Goal: Ask a question: Seek information or help from site administrators or community

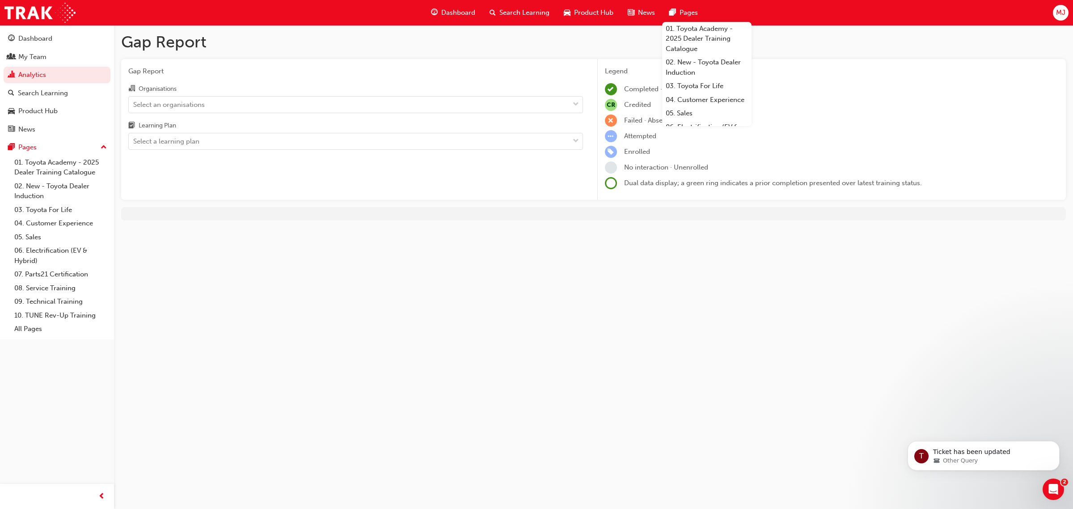
drag, startPoint x: 581, startPoint y: 321, endPoint x: 589, endPoint y: 147, distance: 174.6
click at [582, 318] on div "Gap Report Gap Report Organisations Select an organisations Learning Plan Selec…" at bounding box center [536, 254] width 1073 height 509
click at [450, 14] on span "Dashboard" at bounding box center [458, 13] width 34 height 10
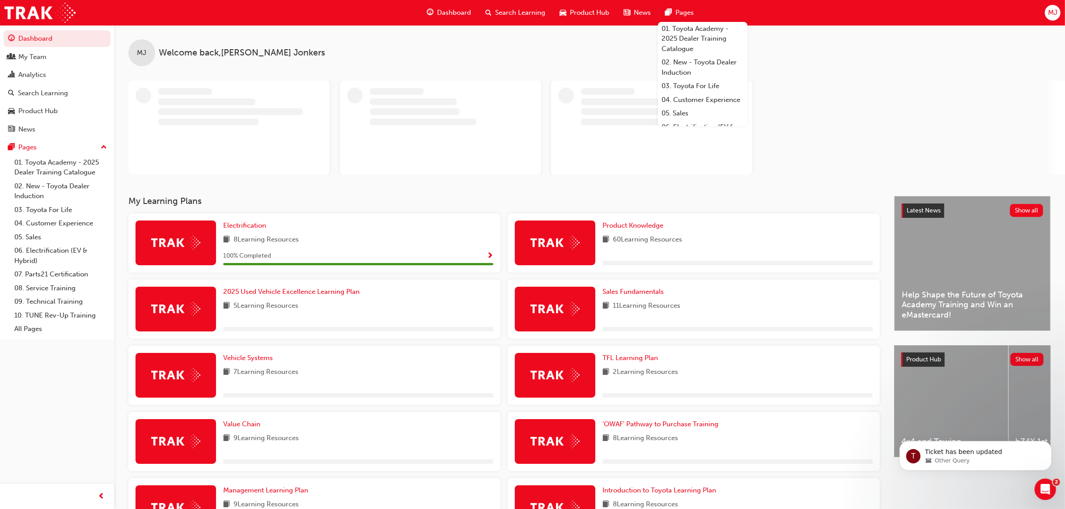
click at [967, 93] on div at bounding box center [596, 127] width 936 height 94
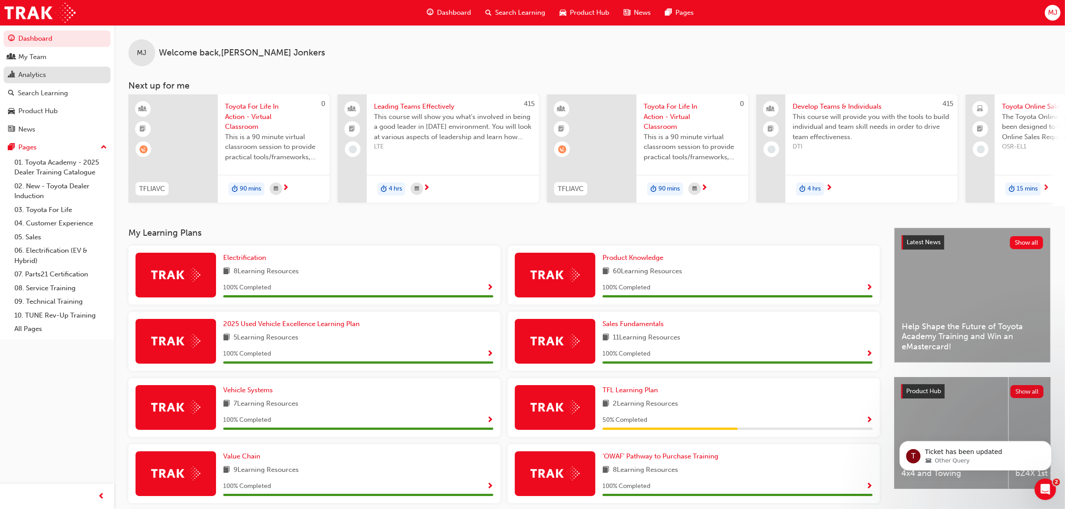
click at [59, 76] on div "Analytics" at bounding box center [57, 74] width 98 height 11
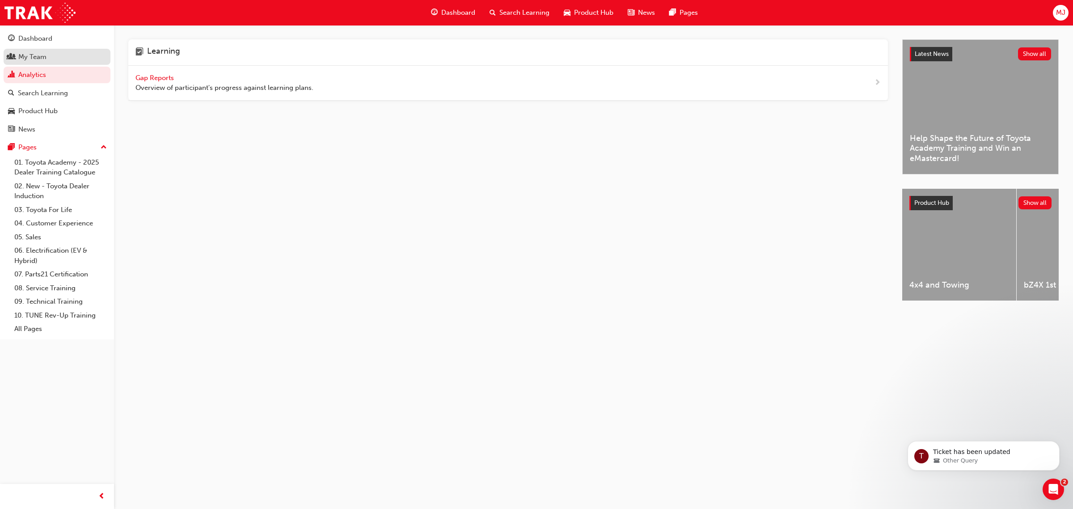
click at [50, 59] on div "My Team" at bounding box center [57, 56] width 98 height 11
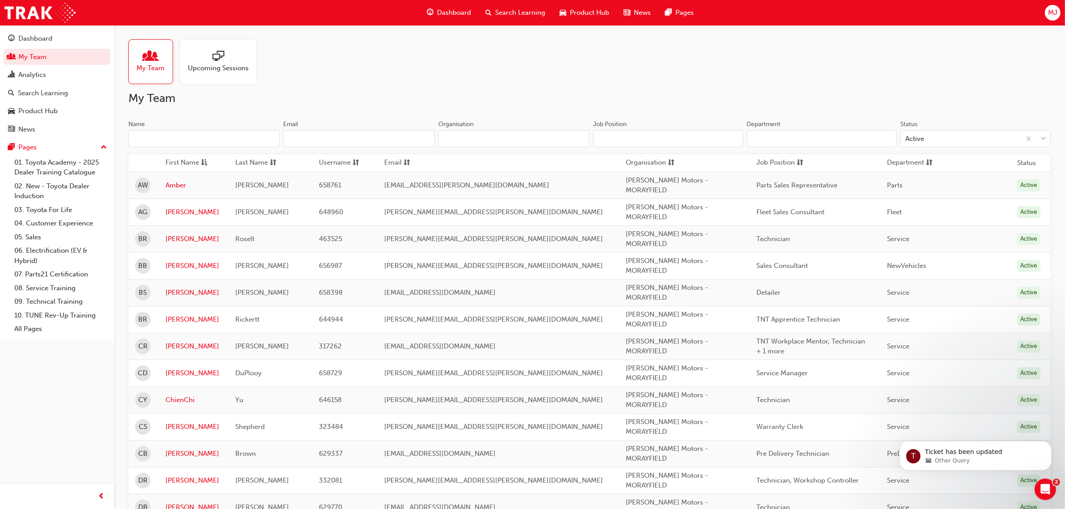
click at [190, 132] on input "Name" at bounding box center [203, 138] width 151 height 17
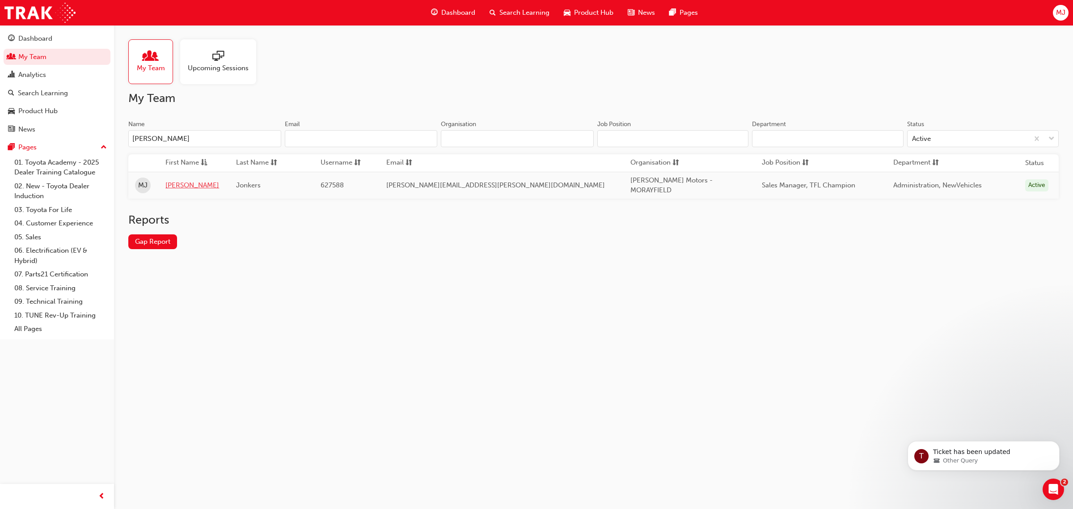
type input "[PERSON_NAME]"
click at [191, 182] on link "[PERSON_NAME]" at bounding box center [193, 185] width 57 height 10
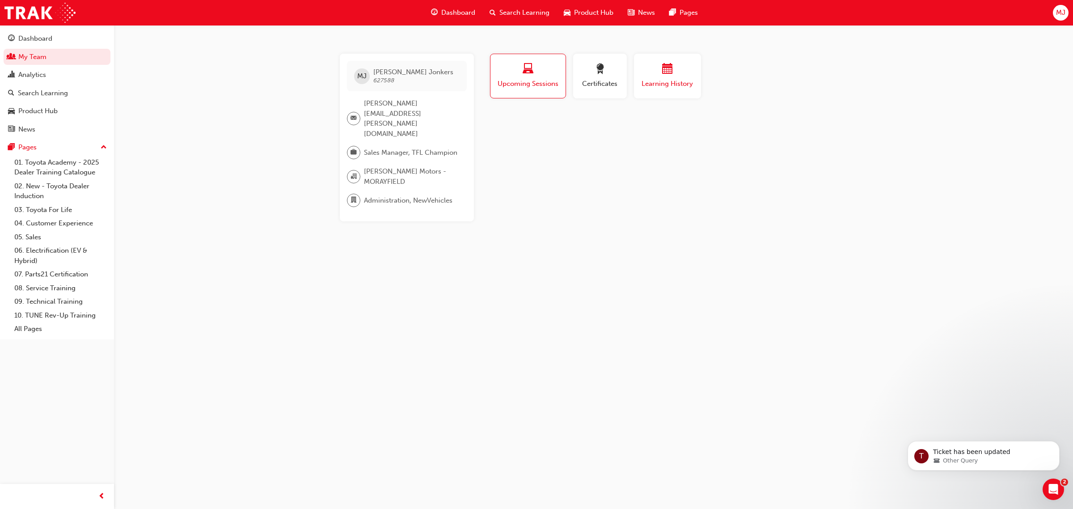
click at [657, 72] on div "button" at bounding box center [668, 71] width 54 height 14
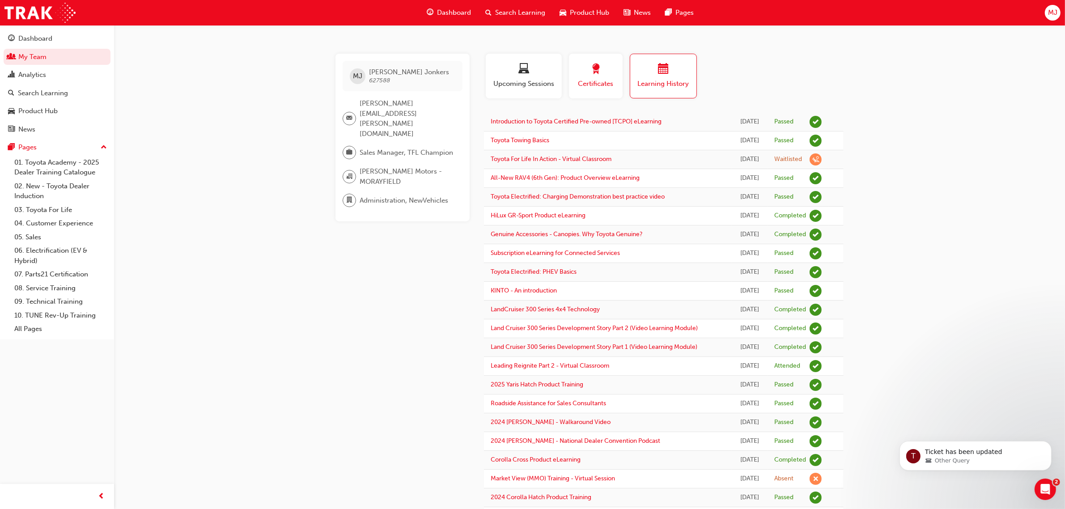
click at [602, 88] on span "Certificates" at bounding box center [596, 84] width 40 height 10
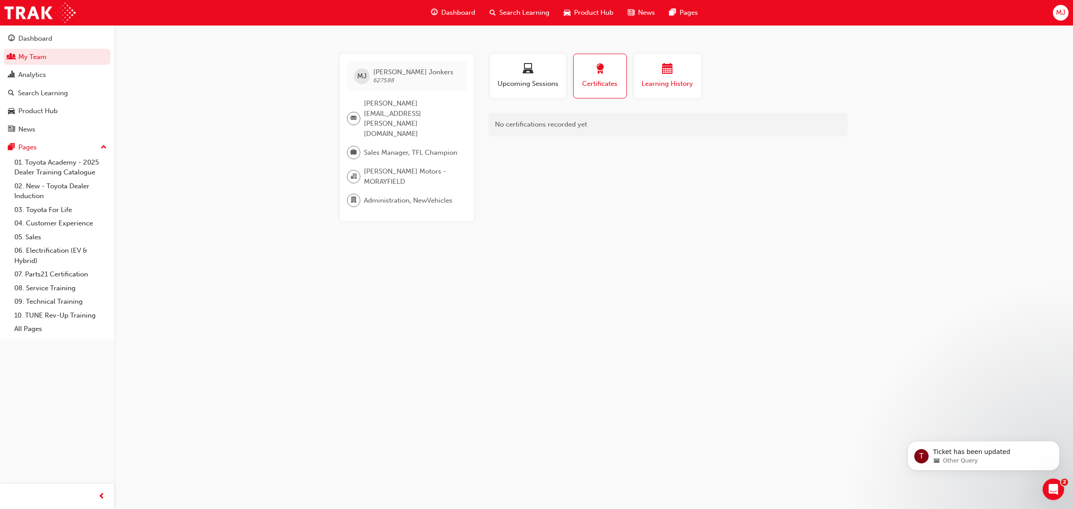
click at [667, 76] on div "button" at bounding box center [668, 71] width 54 height 14
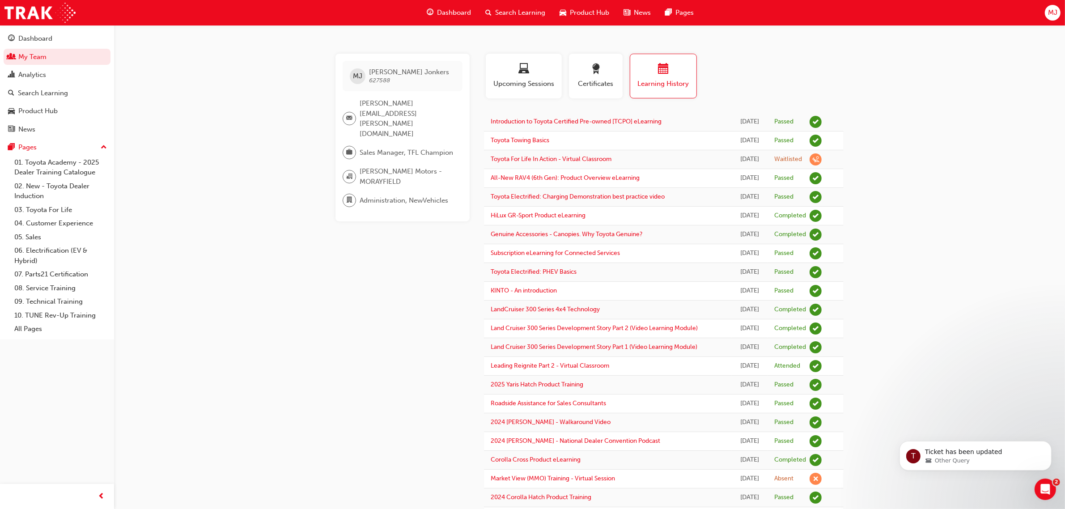
click at [1048, 15] on span "MJ" at bounding box center [1052, 13] width 9 height 10
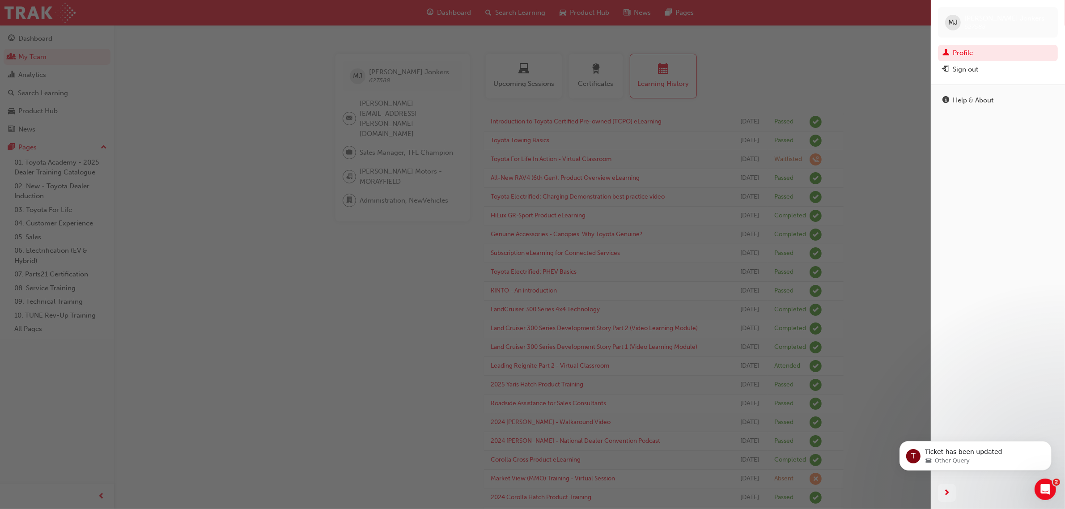
click at [857, 48] on div "button" at bounding box center [465, 254] width 931 height 509
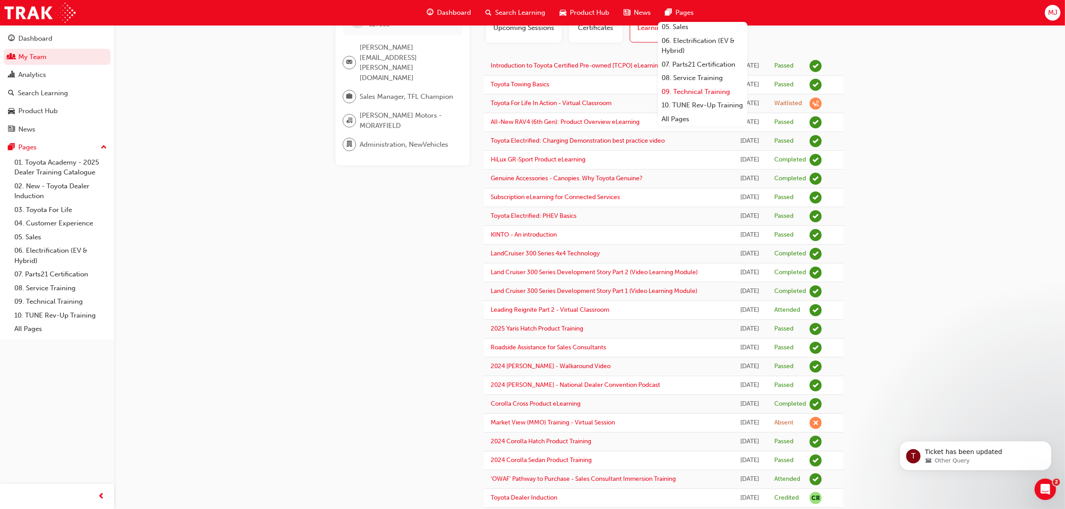
scroll to position [106, 0]
click at [678, 119] on link "All Pages" at bounding box center [702, 119] width 89 height 14
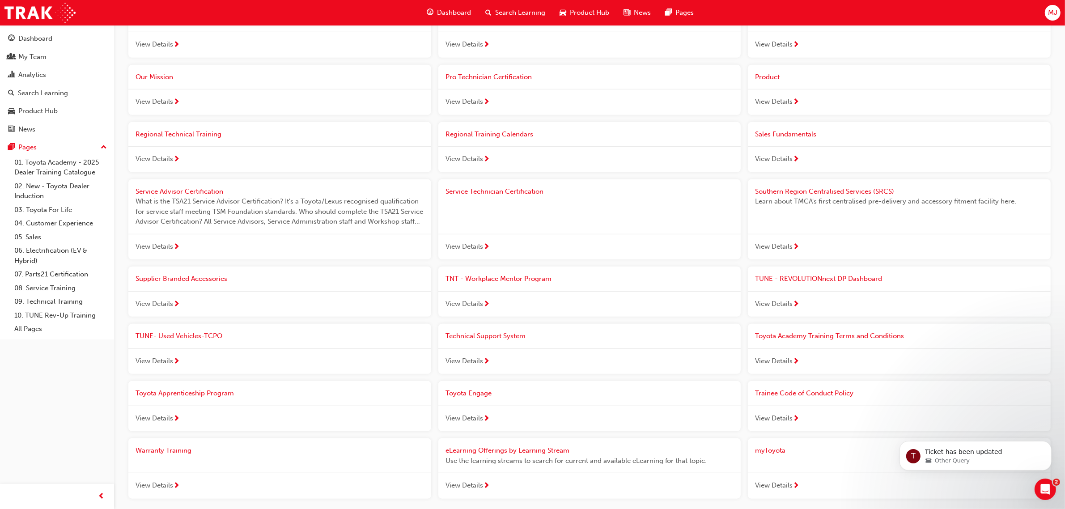
scroll to position [767, 0]
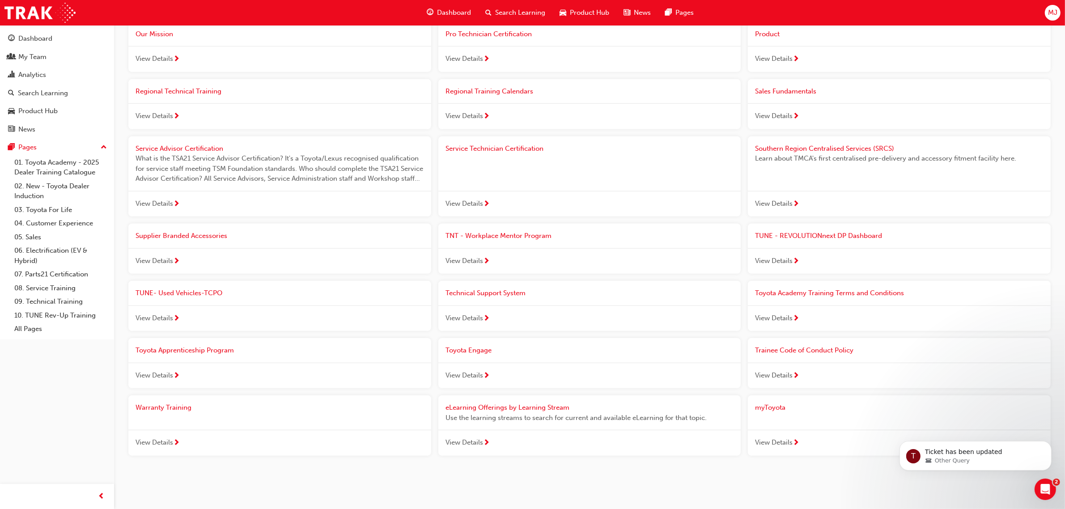
click at [772, 313] on span "View Details" at bounding box center [774, 318] width 38 height 10
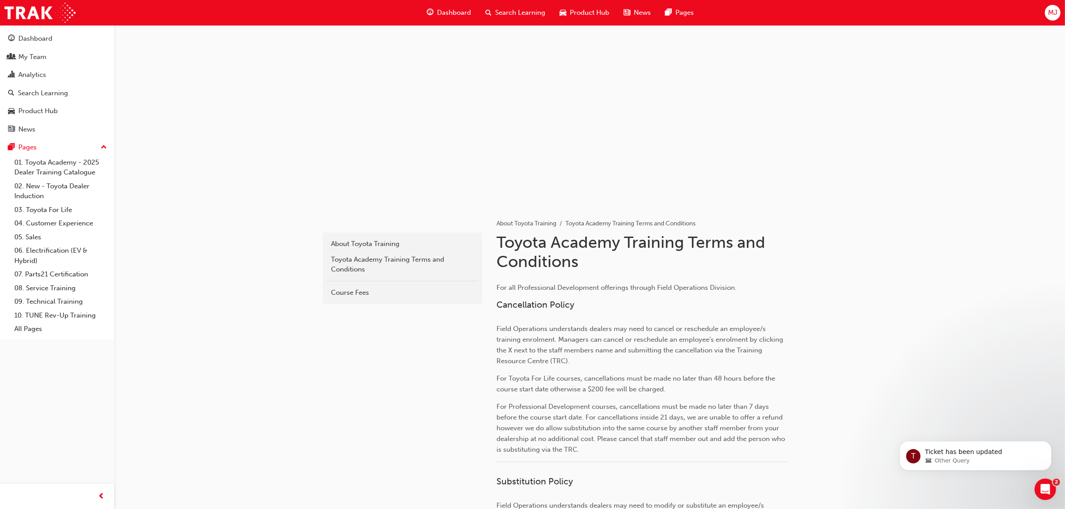
click at [439, 8] on span "Dashboard" at bounding box center [454, 13] width 34 height 10
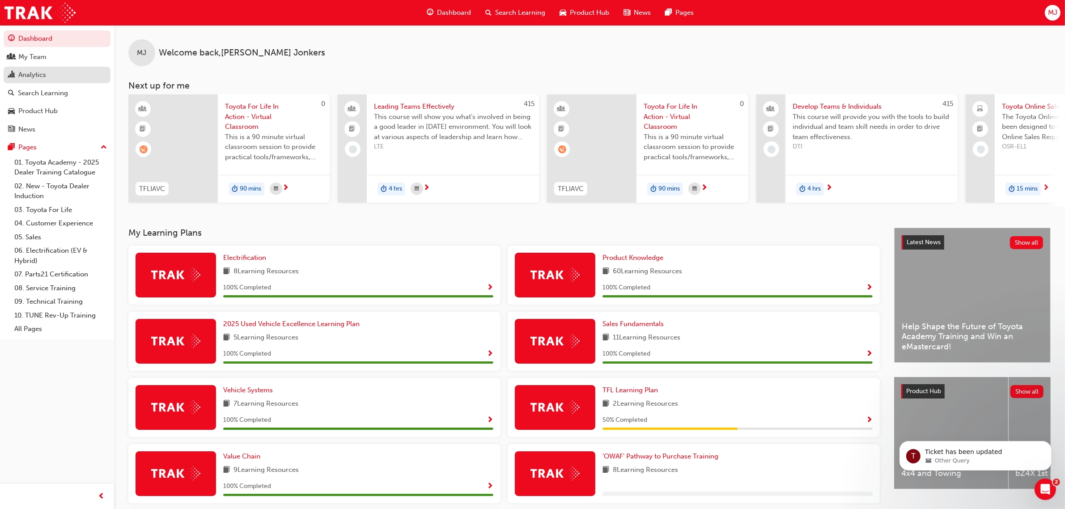
click at [63, 75] on div "Analytics" at bounding box center [57, 74] width 98 height 11
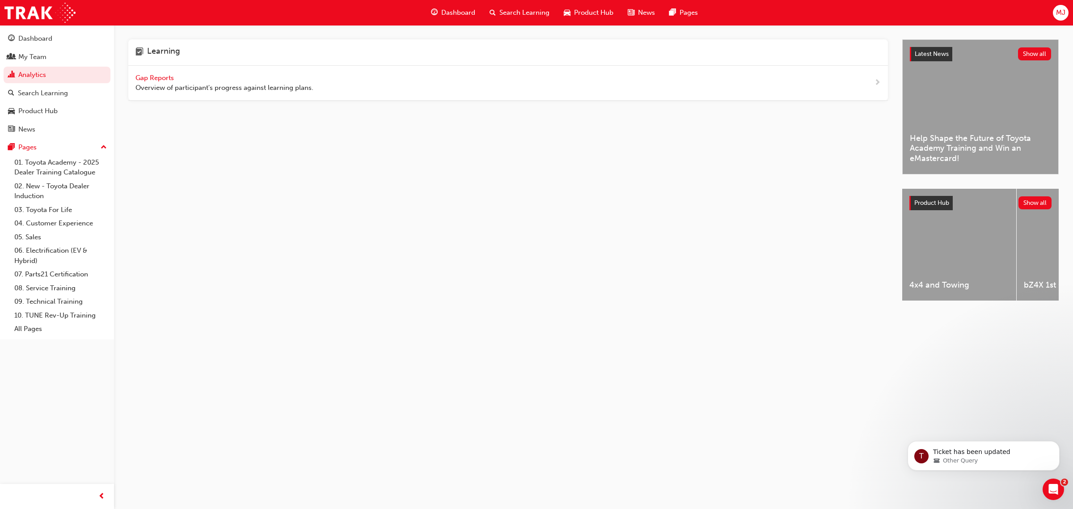
drag, startPoint x: 120, startPoint y: 85, endPoint x: 157, endPoint y: 79, distance: 37.2
click at [122, 85] on div "Learning Gap Reports Overview of participant's progress against learning plans.…" at bounding box center [593, 178] width 959 height 306
click at [164, 77] on span "Gap Reports" at bounding box center [156, 78] width 40 height 8
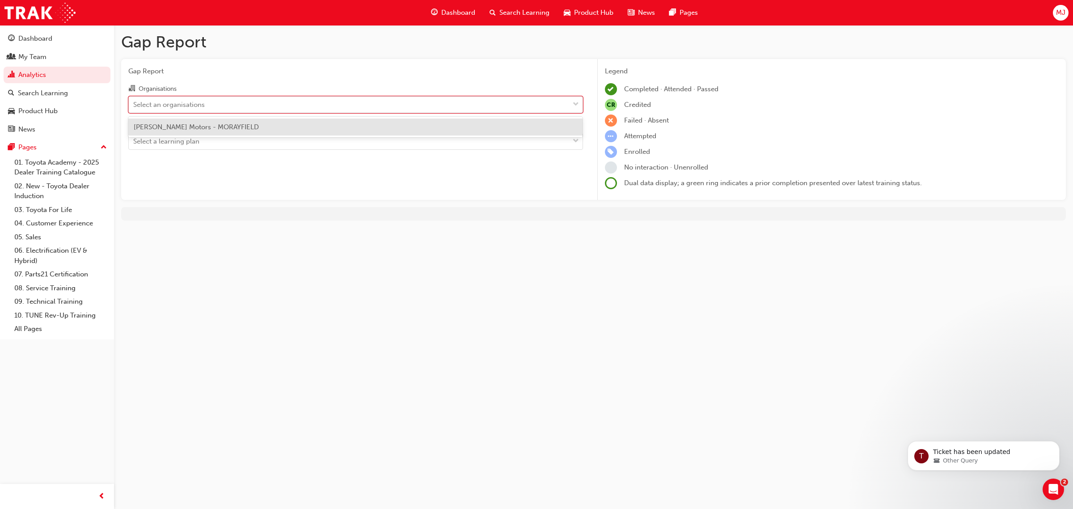
click at [204, 106] on div "Select an organisations" at bounding box center [169, 104] width 72 height 10
click at [134, 106] on input "Organisations option [PERSON_NAME] Motors - MORAYFIELD focused, 1 of 1. 1 resul…" at bounding box center [133, 104] width 1 height 8
click at [204, 125] on span "[PERSON_NAME] Motors - MORAYFIELD" at bounding box center [196, 127] width 125 height 8
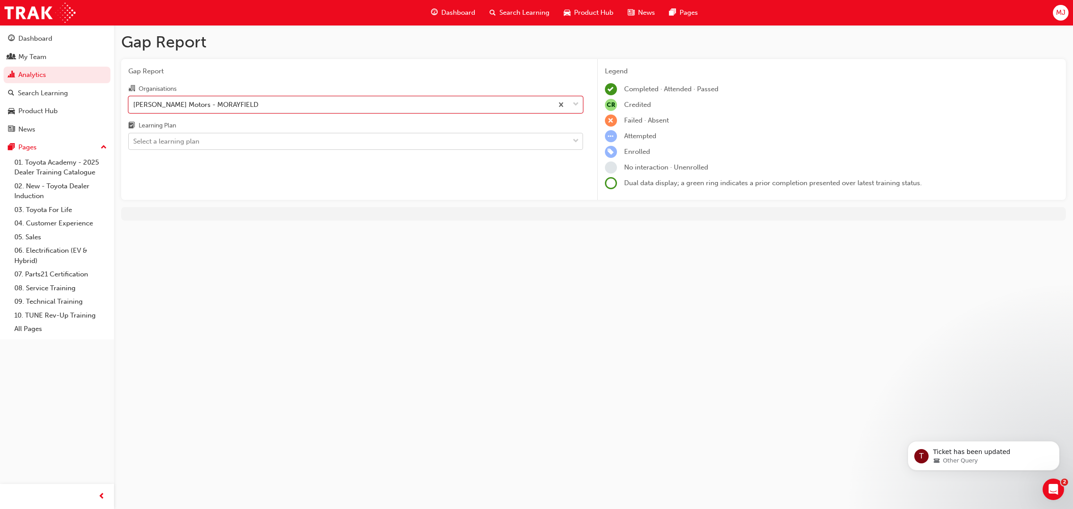
click at [199, 137] on div "Select a learning plan" at bounding box center [166, 141] width 66 height 10
click at [134, 137] on input "Learning Plan Select a learning plan" at bounding box center [133, 141] width 1 height 8
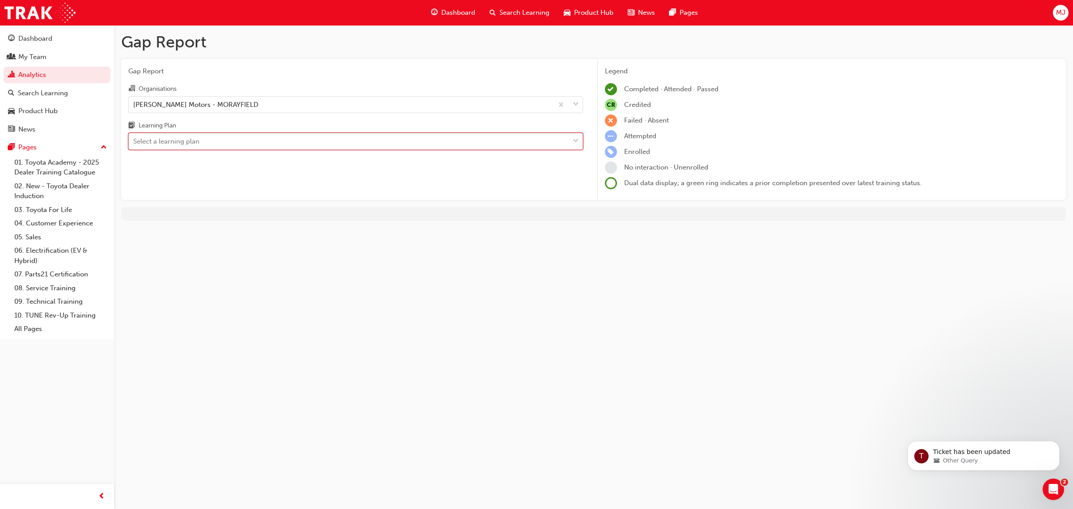
click at [199, 140] on div "Select a learning plan" at bounding box center [166, 141] width 66 height 10
click at [134, 140] on input "Learning Plan 0 results available. Select is focused ,type to refine list, pres…" at bounding box center [133, 141] width 1 height 8
click at [35, 55] on div "My Team" at bounding box center [32, 57] width 28 height 10
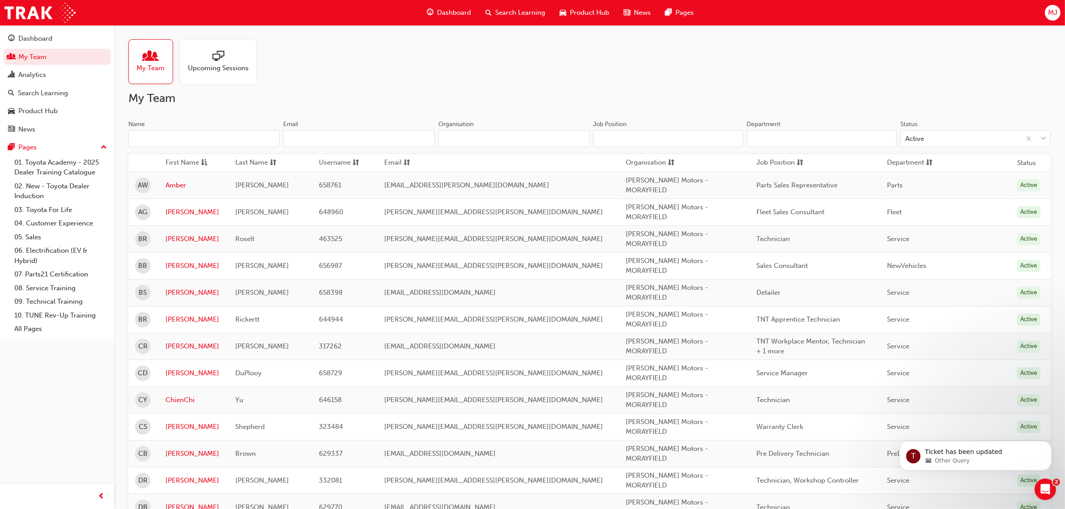
click at [236, 132] on input "Name" at bounding box center [203, 138] width 151 height 17
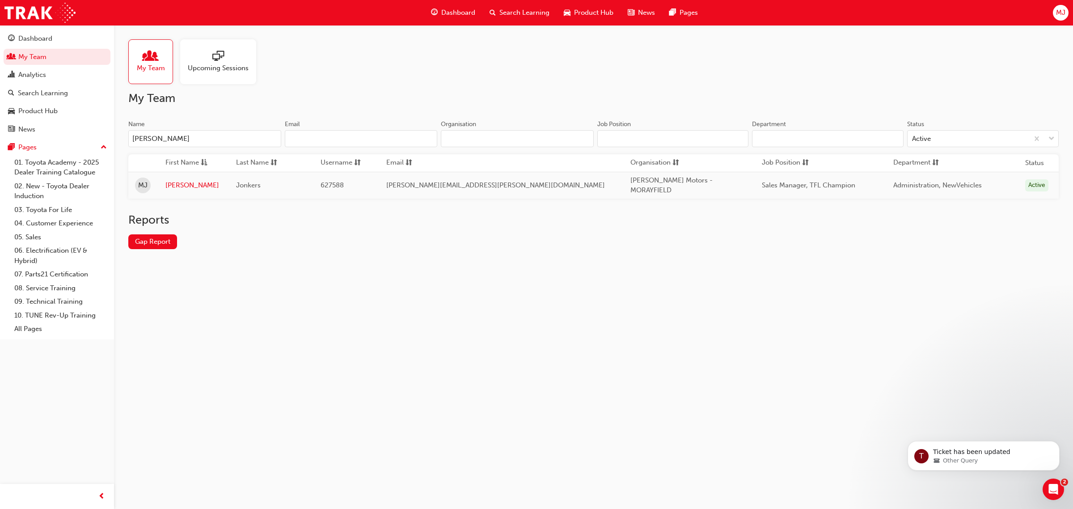
type input "[PERSON_NAME]"
click at [195, 177] on td "[PERSON_NAME]" at bounding box center [194, 185] width 71 height 27
click at [193, 186] on link "[PERSON_NAME]" at bounding box center [193, 185] width 57 height 10
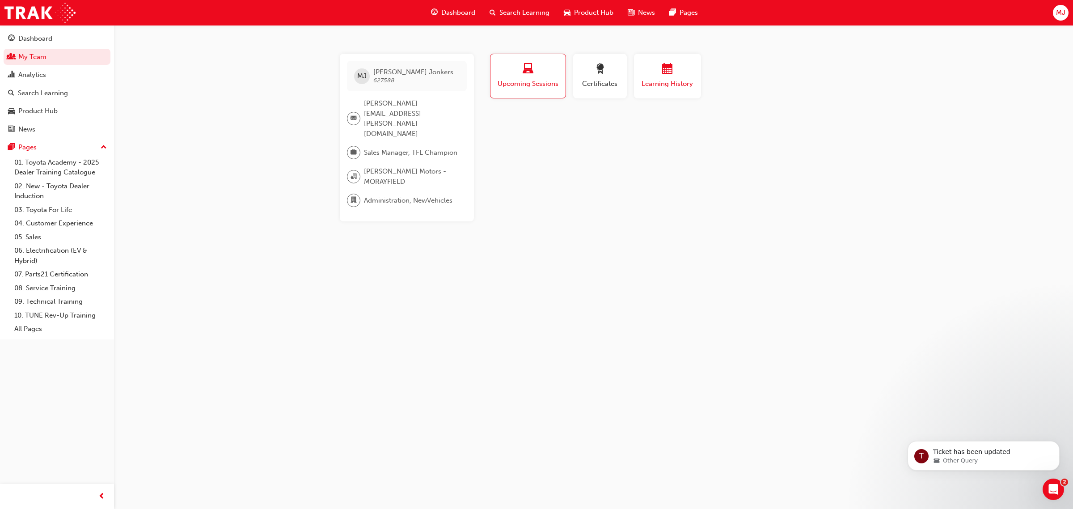
click at [650, 74] on div "button" at bounding box center [668, 71] width 54 height 14
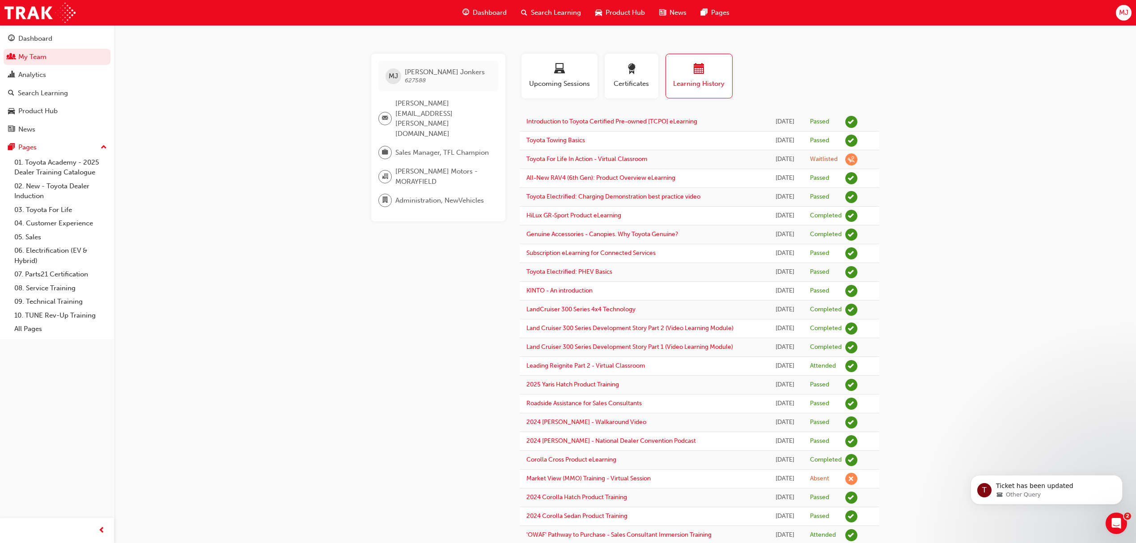
click at [1009, 151] on div "[PERSON_NAME] 627588 [PERSON_NAME][EMAIL_ADDRESS][PERSON_NAME][DOMAIN_NAME] Sal…" at bounding box center [568, 552] width 1136 height 1104
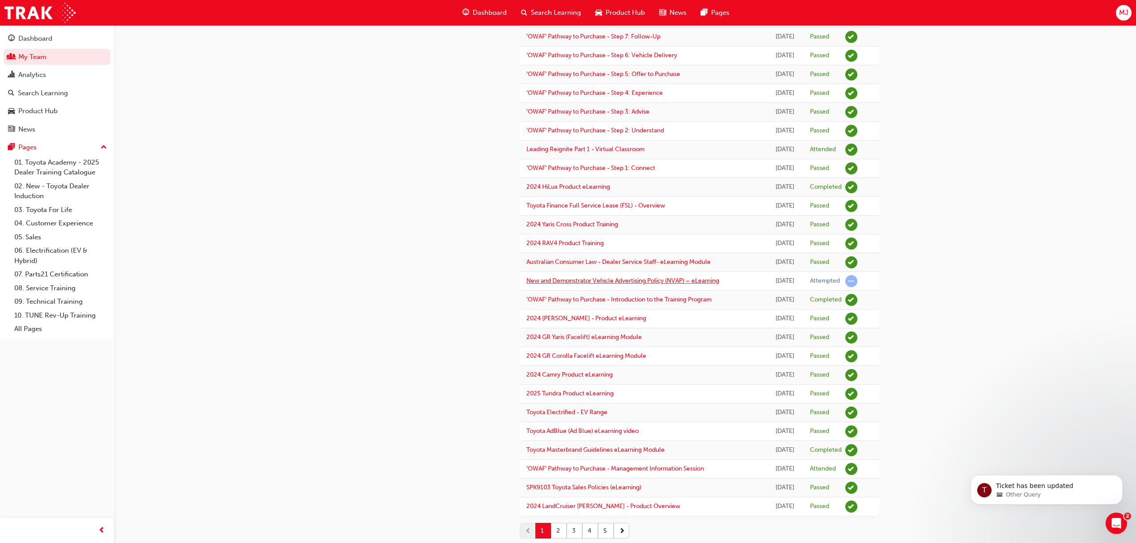
scroll to position [624, 0]
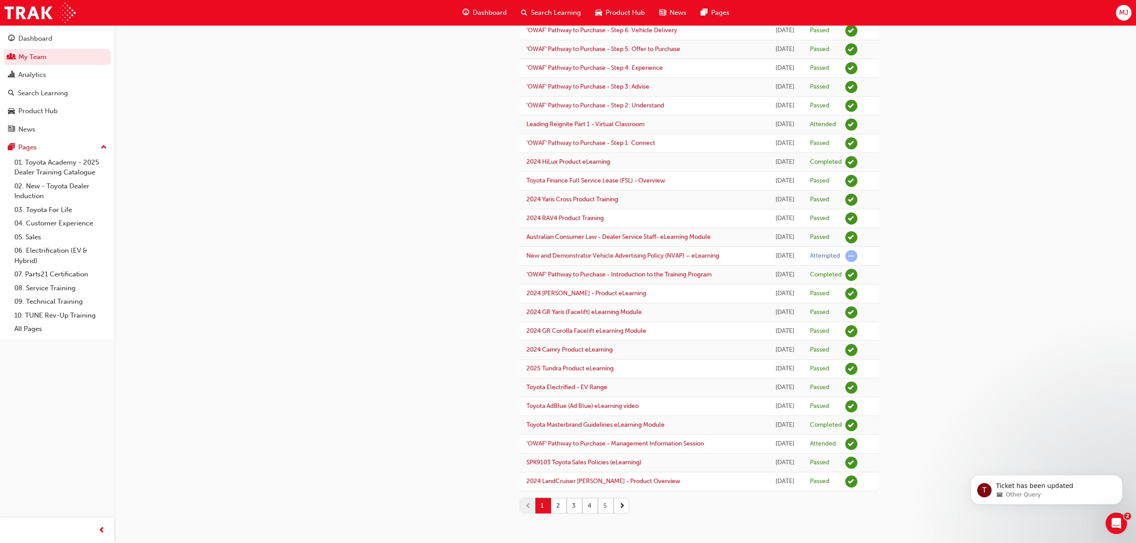
click at [602, 508] on button "5" at bounding box center [606, 506] width 16 height 16
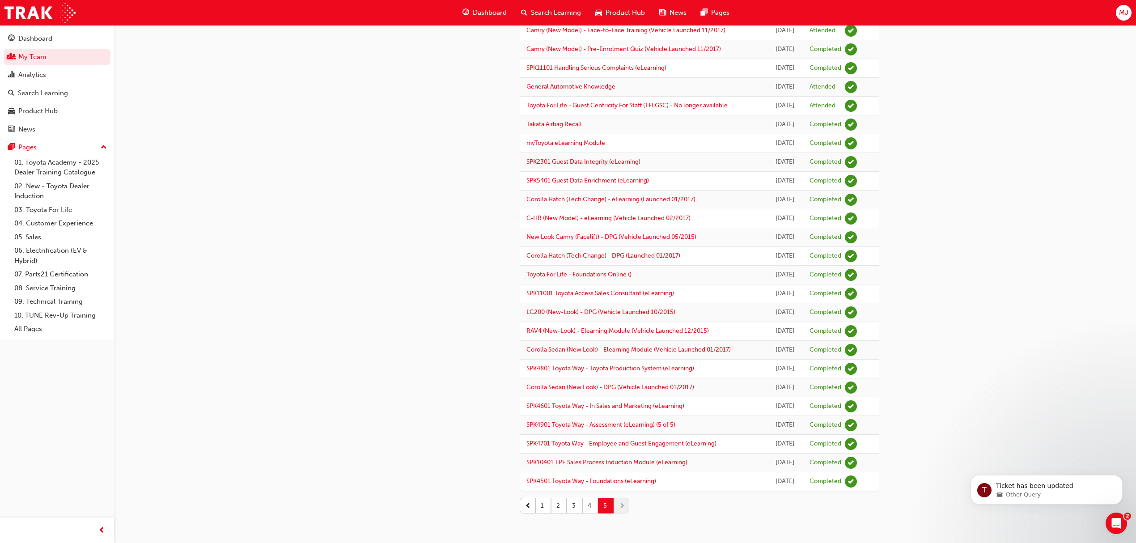
scroll to position [227, 0]
drag, startPoint x: 549, startPoint y: 502, endPoint x: 413, endPoint y: 335, distance: 215.2
click at [548, 502] on button "1" at bounding box center [543, 506] width 16 height 16
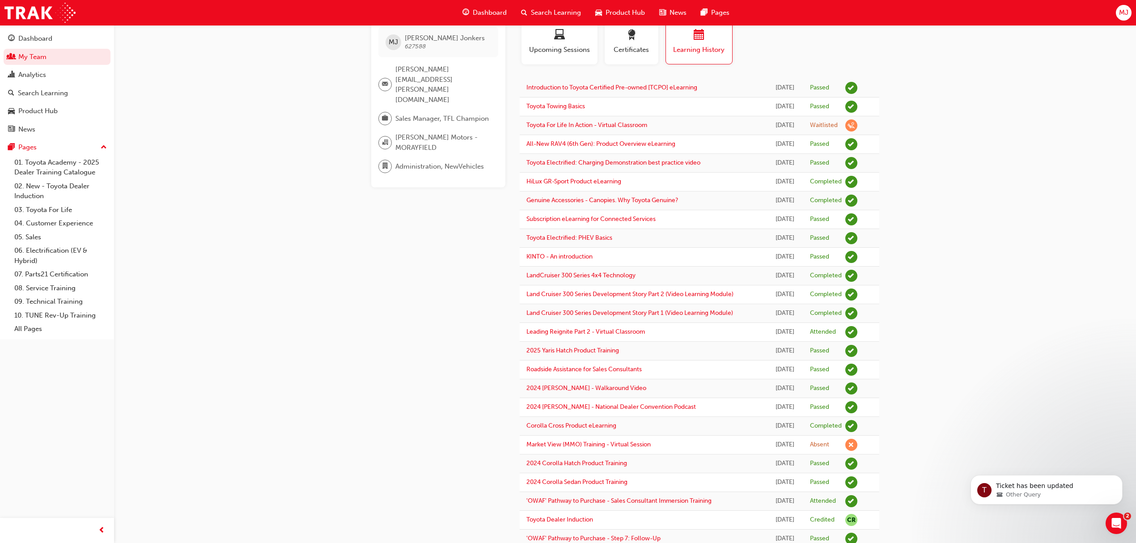
scroll to position [0, 0]
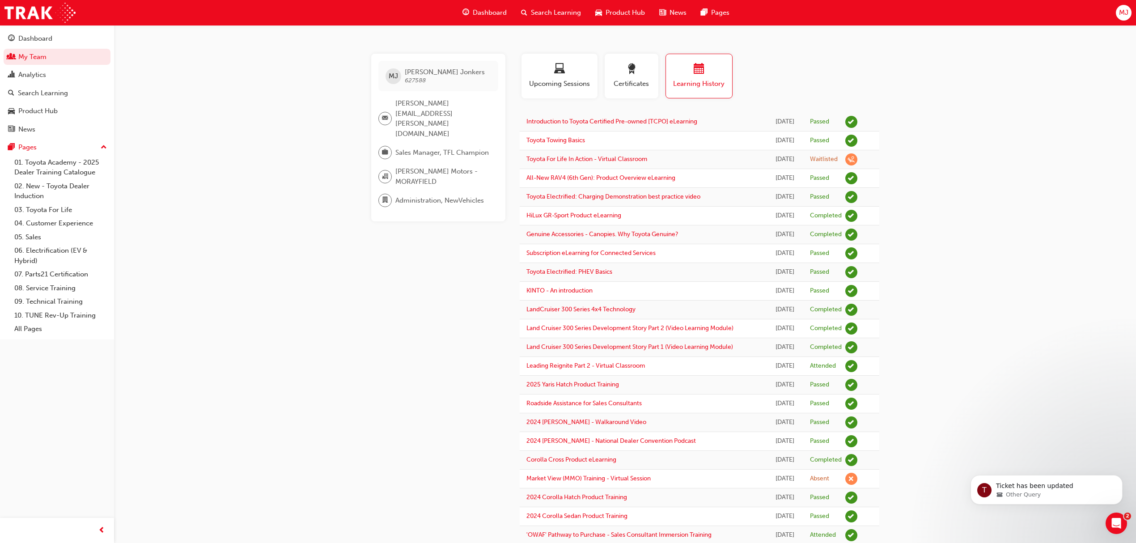
drag, startPoint x: 360, startPoint y: 303, endPoint x: 365, endPoint y: 303, distance: 4.9
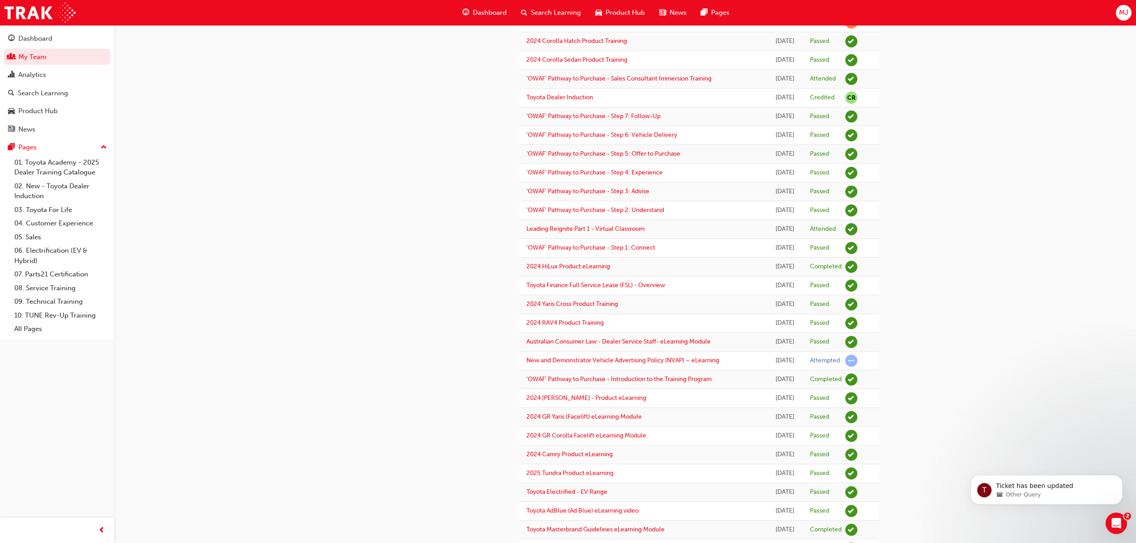
scroll to position [477, 0]
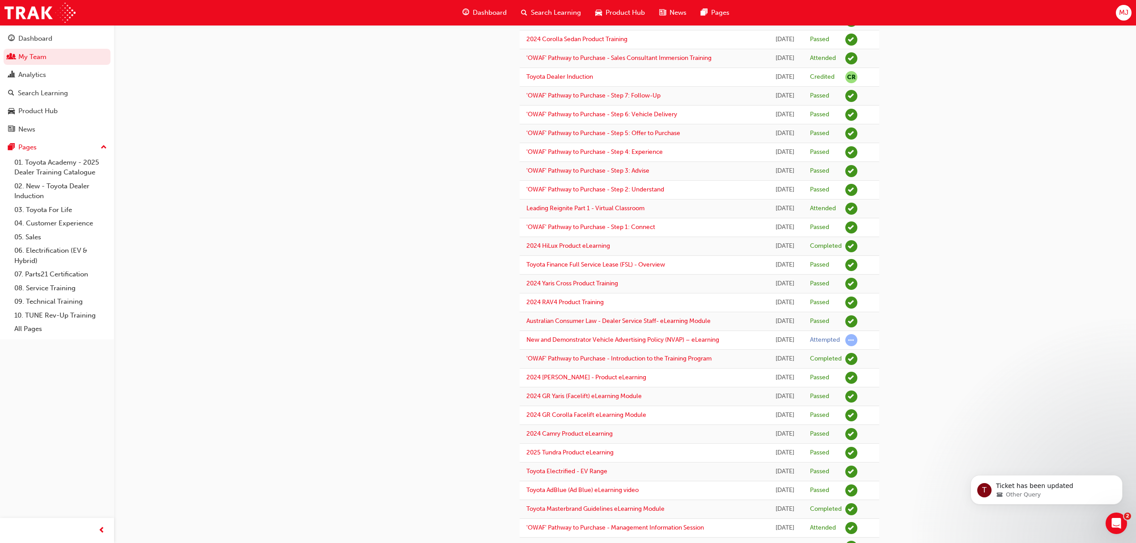
click at [391, 349] on div "[PERSON_NAME] 627588 [PERSON_NAME][EMAIL_ADDRESS][PERSON_NAME][DOMAIN_NAME] Sal…" at bounding box center [445, 91] width 148 height 1028
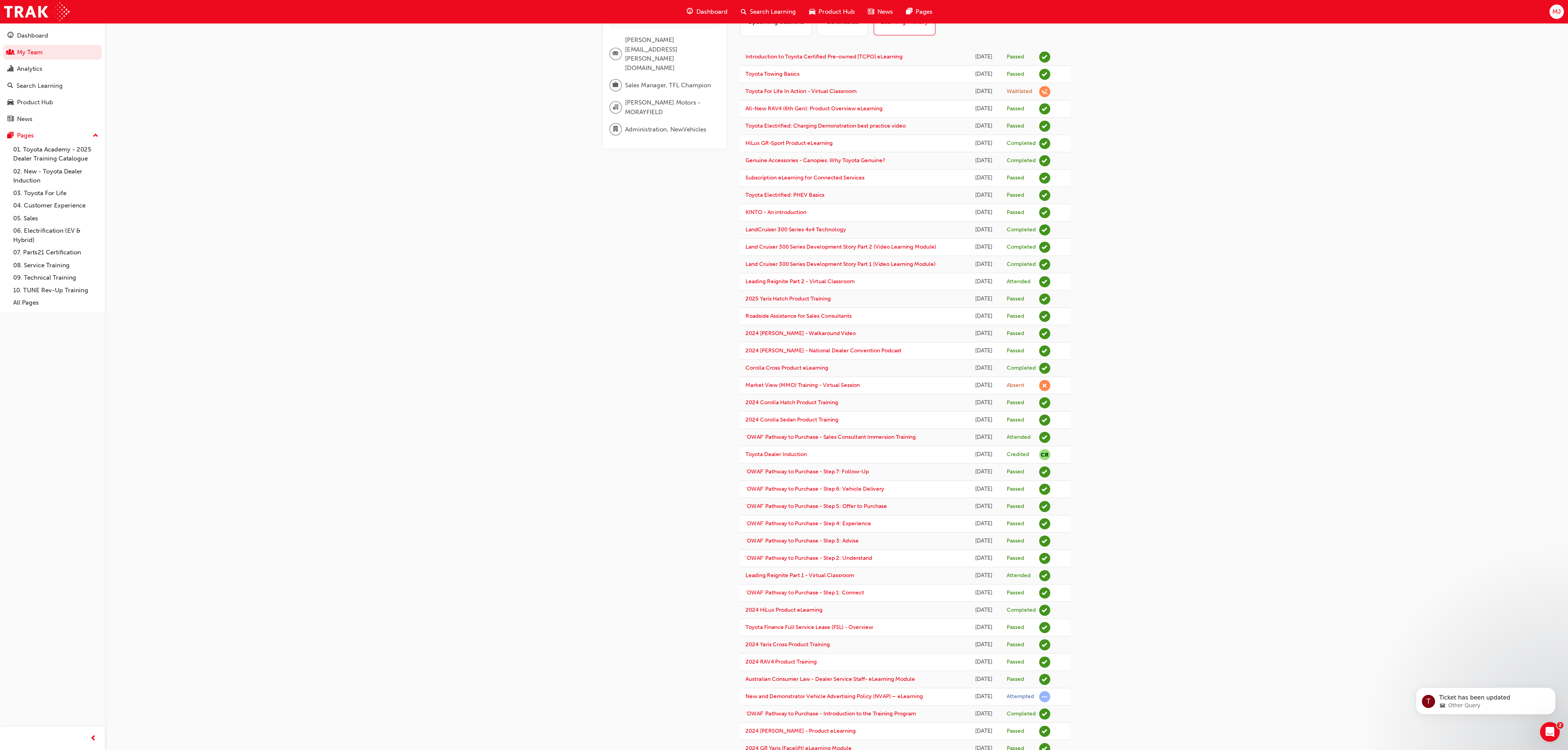
scroll to position [0, 0]
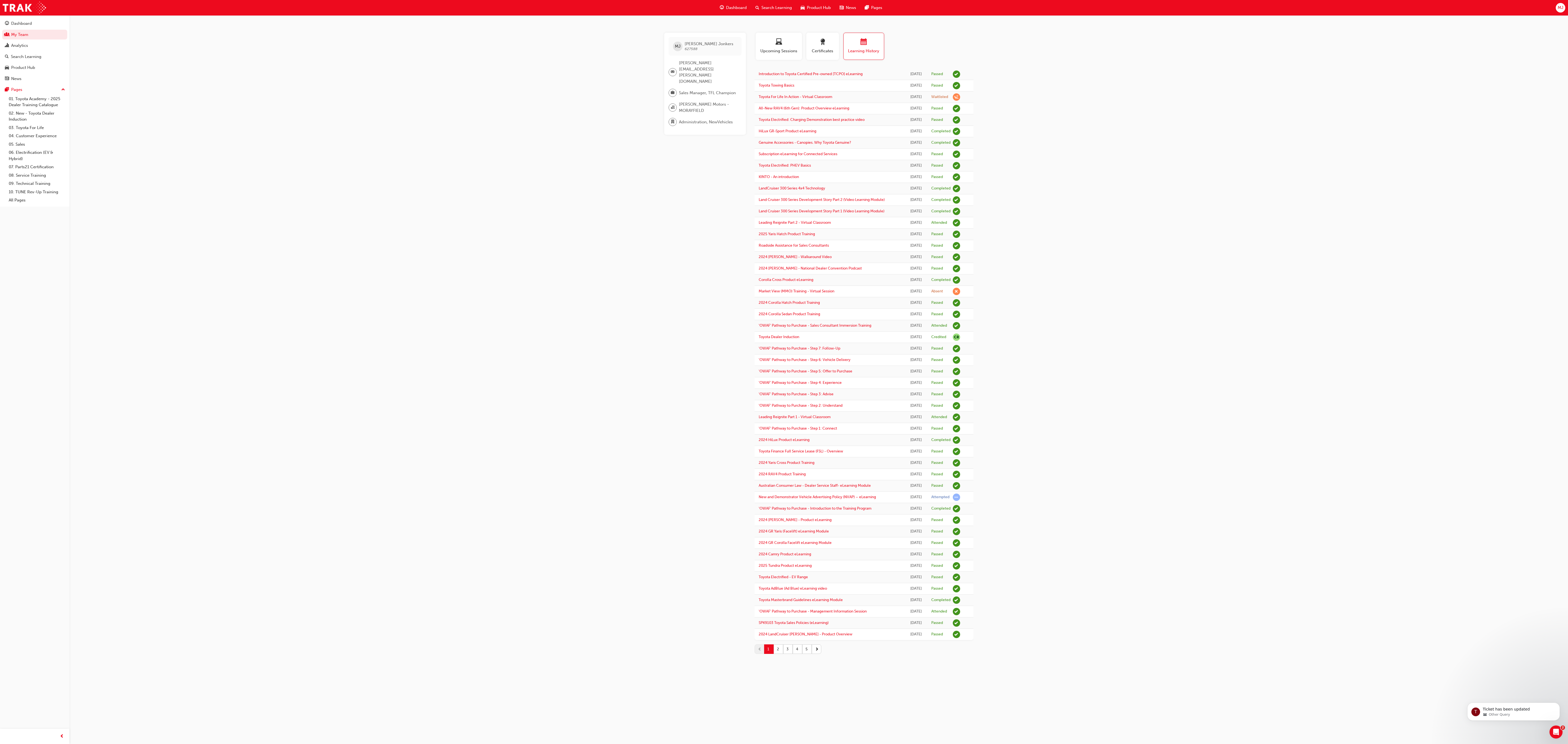
click at [653, 309] on button "5" at bounding box center [807, 650] width 10 height 10
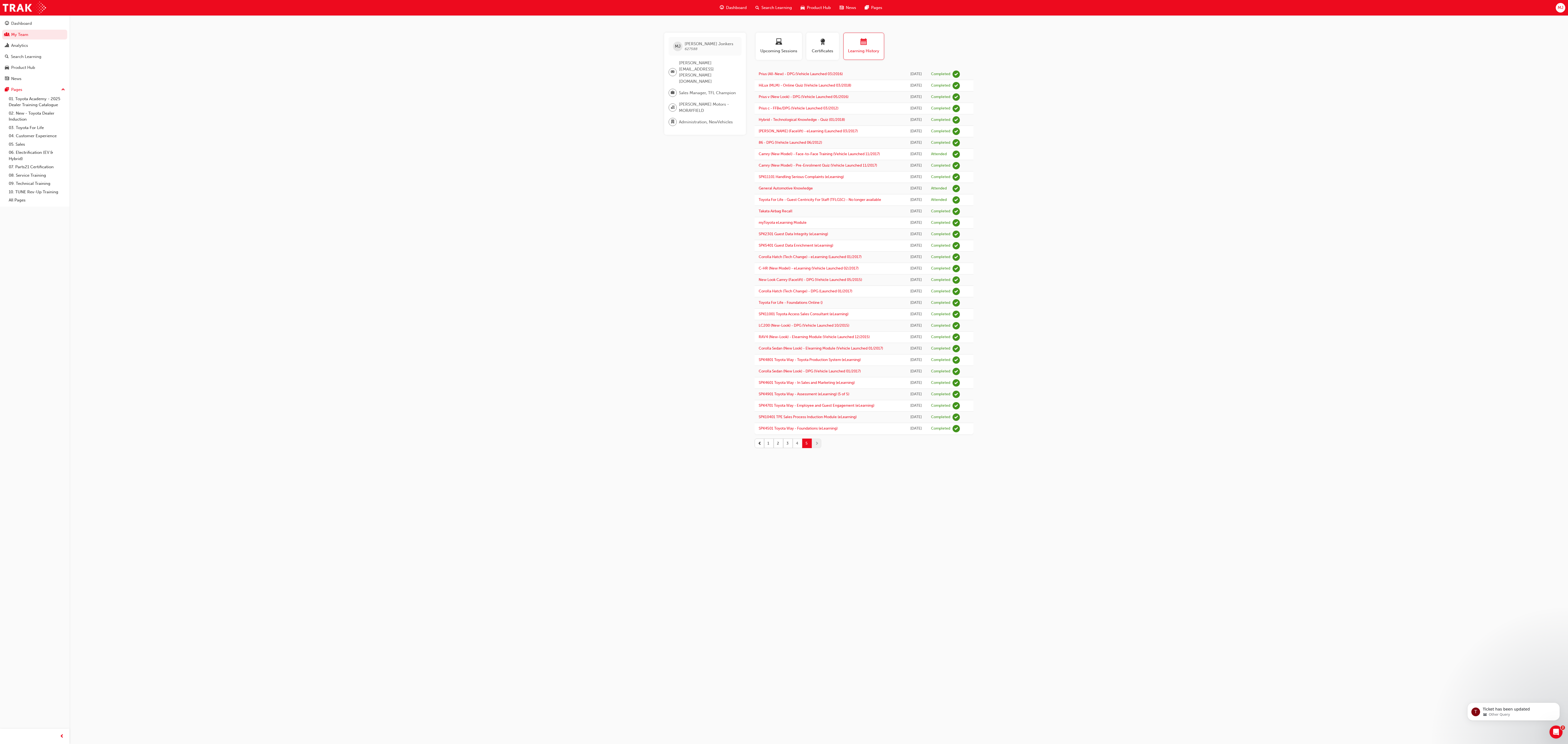
click at [653, 309] on button "4" at bounding box center [797, 443] width 10 height 10
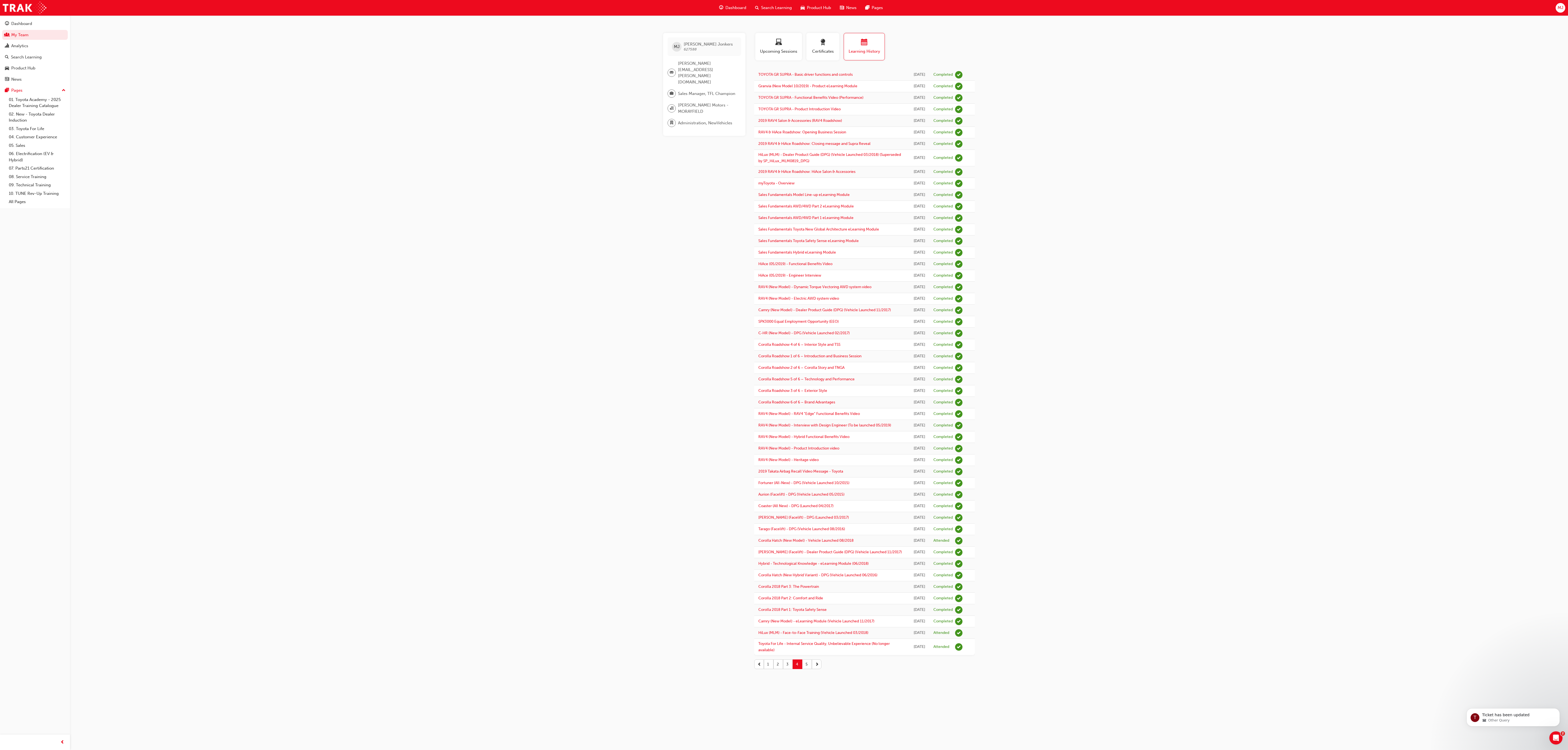
scroll to position [201, 0]
click at [658, 312] on button "3" at bounding box center [788, 665] width 10 height 10
click at [658, 312] on button "2" at bounding box center [778, 655] width 10 height 10
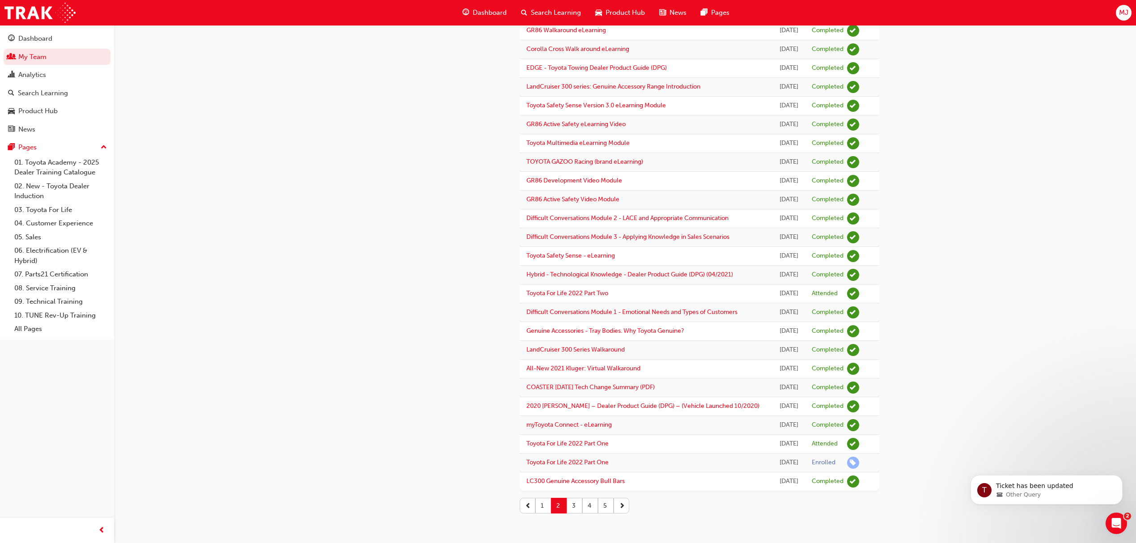
scroll to position [962, 0]
click at [543, 505] on button "1" at bounding box center [543, 506] width 16 height 16
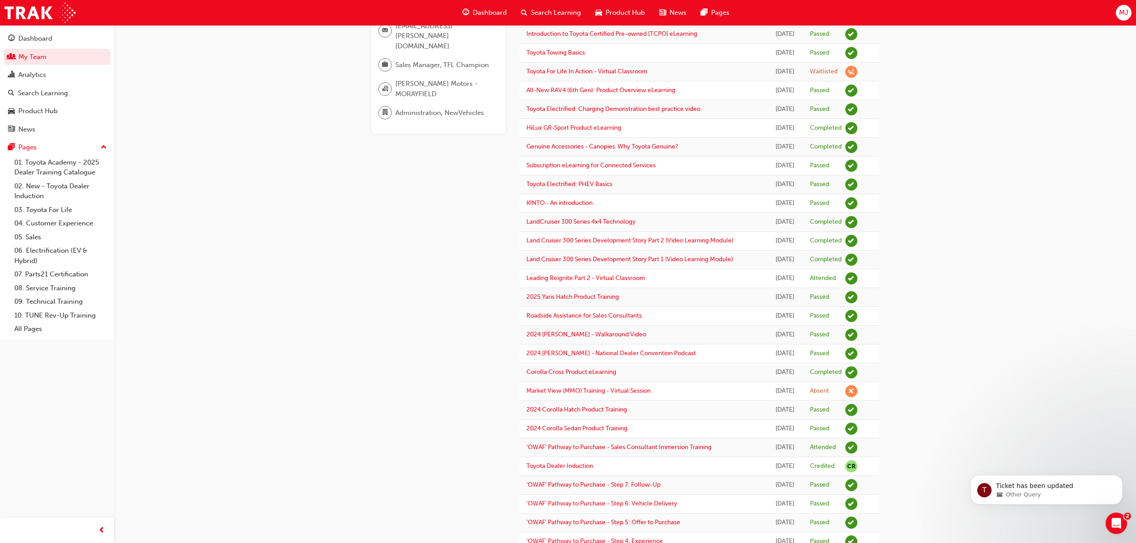
scroll to position [0, 0]
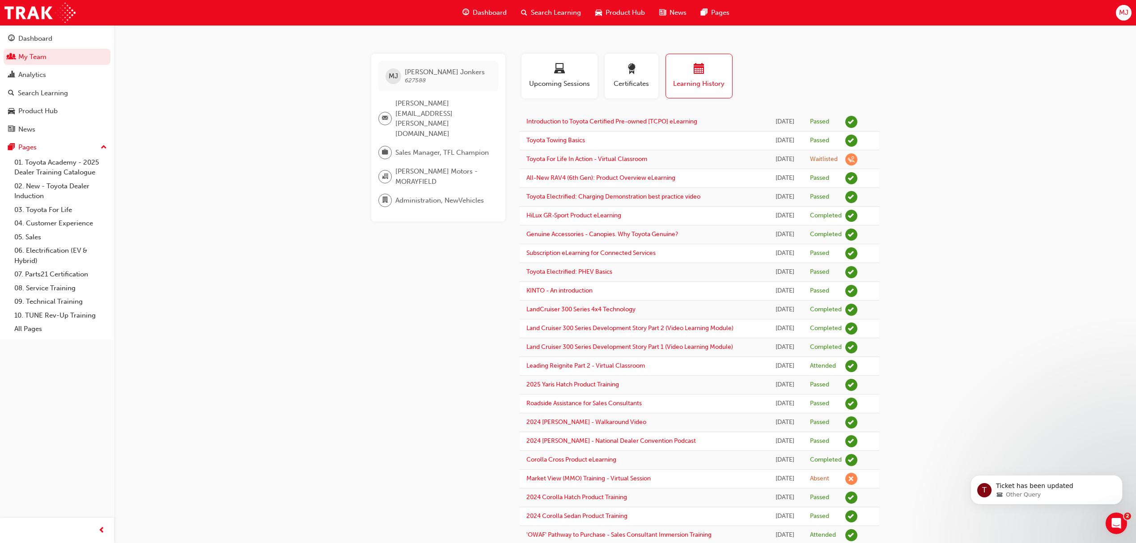
click at [51, 75] on div "Analytics" at bounding box center [57, 74] width 98 height 11
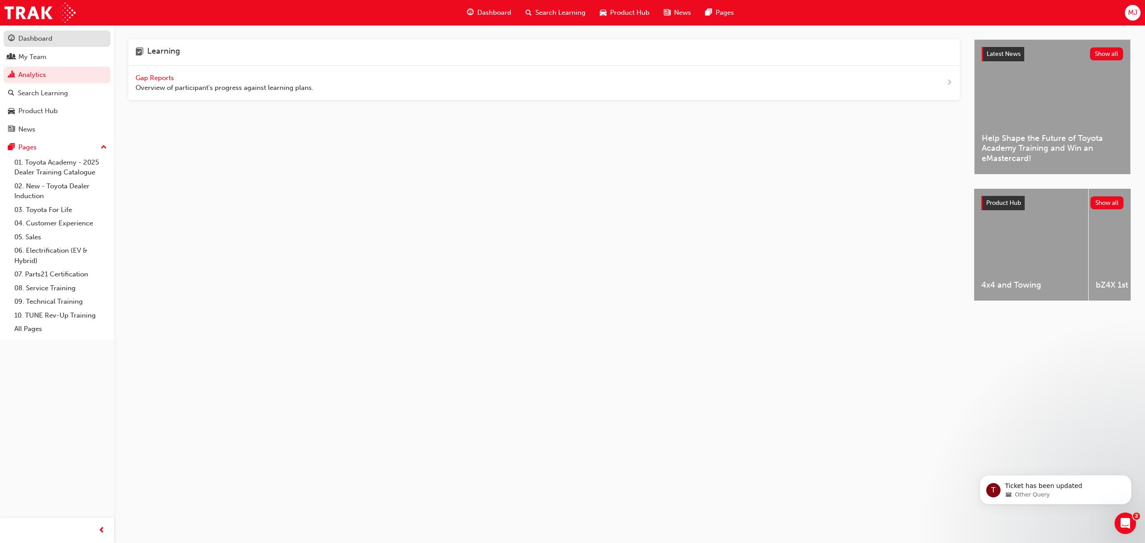
click at [38, 40] on div "Dashboard" at bounding box center [35, 39] width 34 height 10
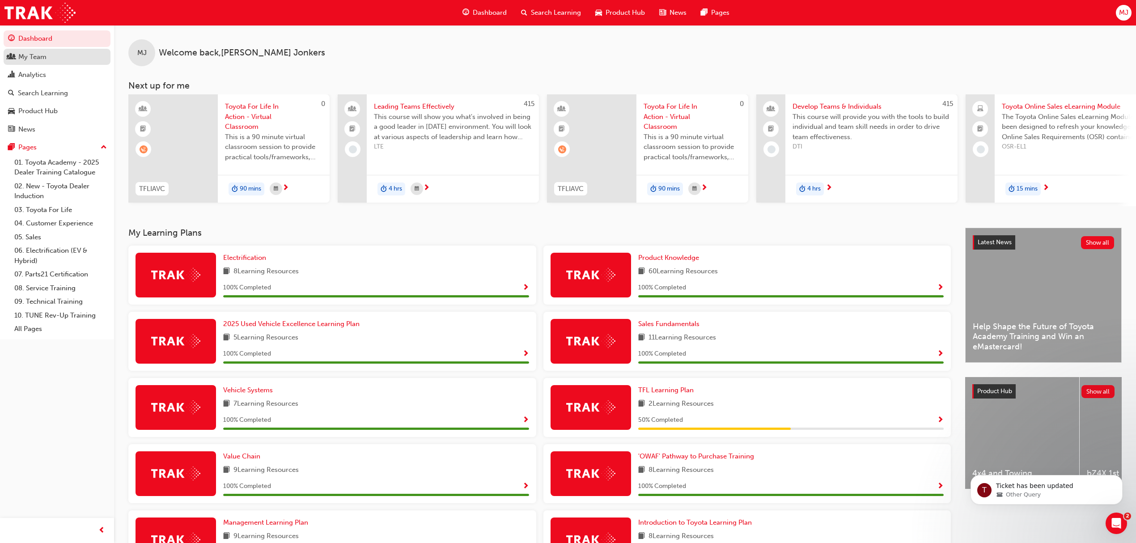
click at [31, 58] on div "My Team" at bounding box center [32, 57] width 28 height 10
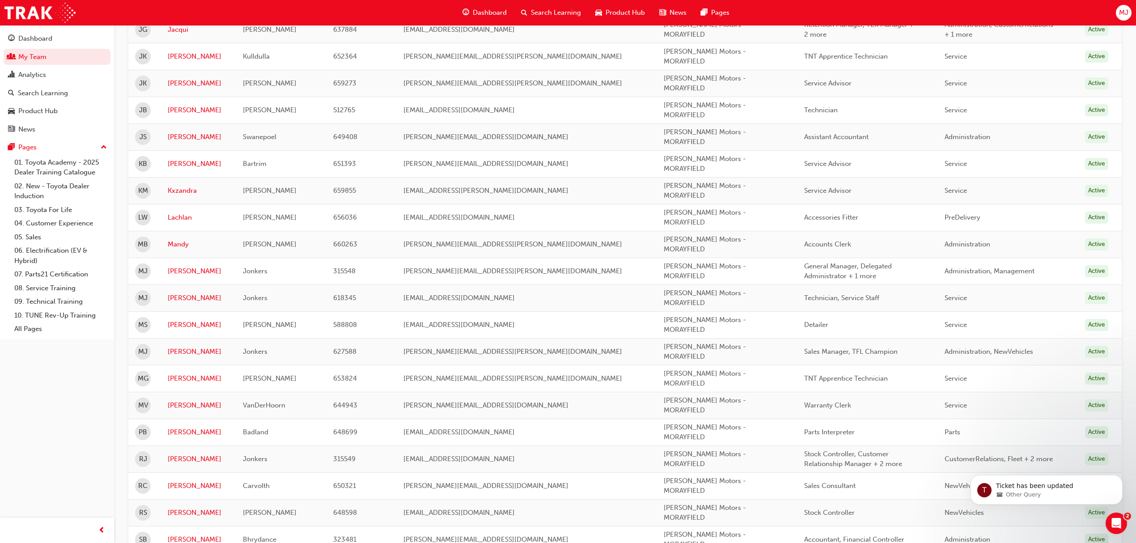
scroll to position [782, 0]
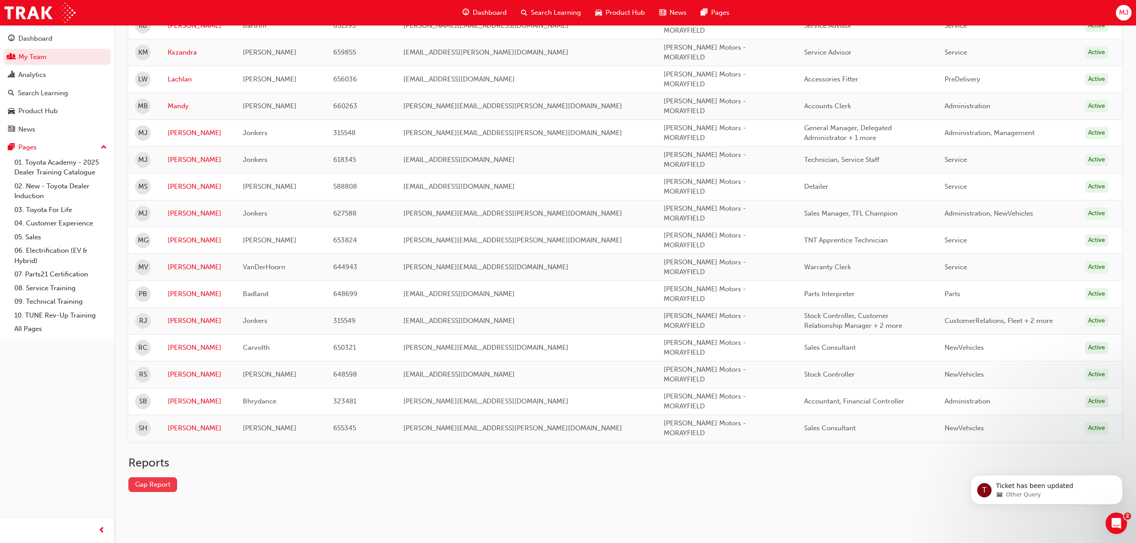
click at [156, 479] on link "Gap Report" at bounding box center [152, 484] width 49 height 15
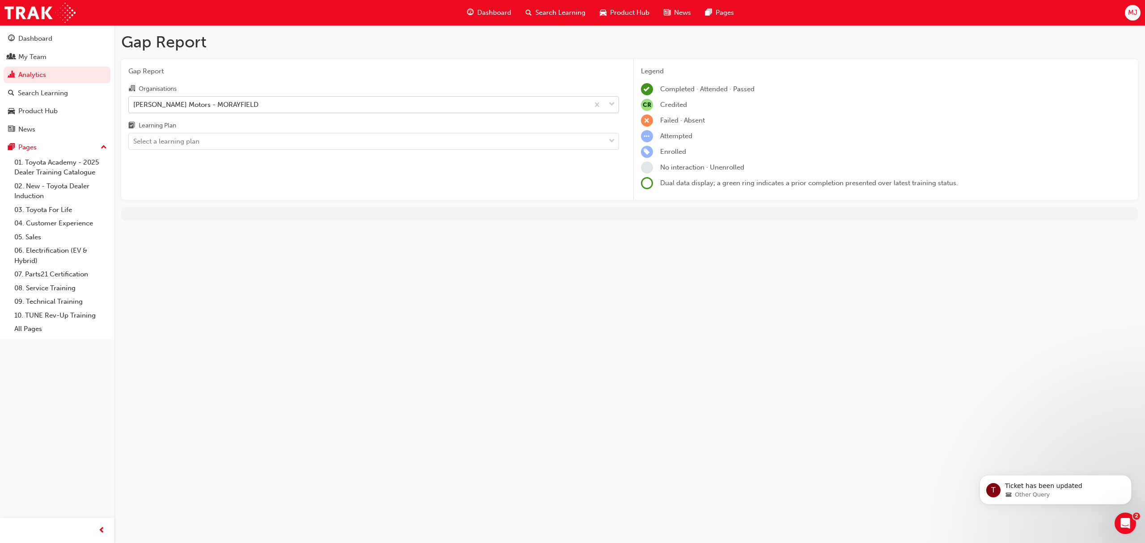
click at [385, 113] on div "[PERSON_NAME] Motors - MORAYFIELD" at bounding box center [373, 104] width 491 height 17
click at [134, 108] on input "Organisations [PERSON_NAME] Motors - MORAYFIELD" at bounding box center [133, 104] width 1 height 8
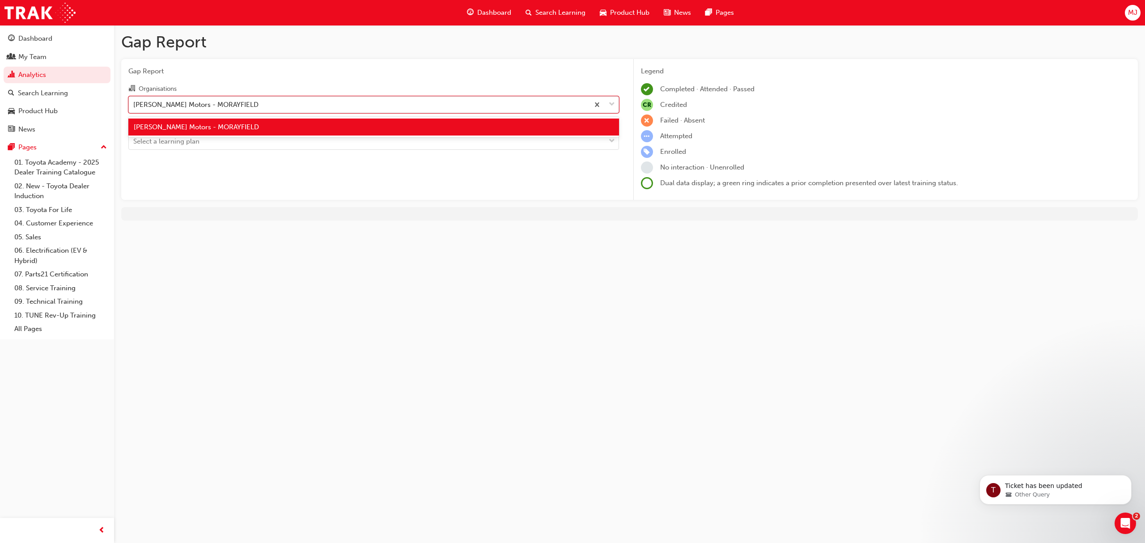
click at [383, 113] on div "[PERSON_NAME] Motors - MORAYFIELD" at bounding box center [373, 104] width 491 height 17
click at [134, 108] on input "Organisations option [PERSON_NAME] Motors - MORAYFIELD focused, 1 of 1. 1 resul…" at bounding box center [133, 104] width 1 height 8
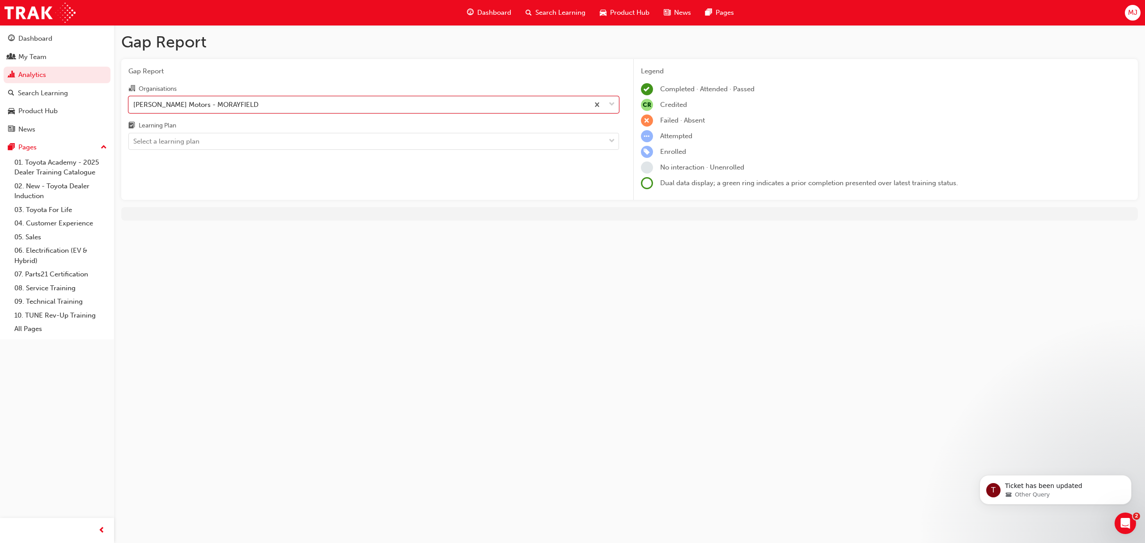
click at [312, 155] on div "Gap Report Organisations 0 results available. Select is focused ,type to refine…" at bounding box center [373, 129] width 505 height 141
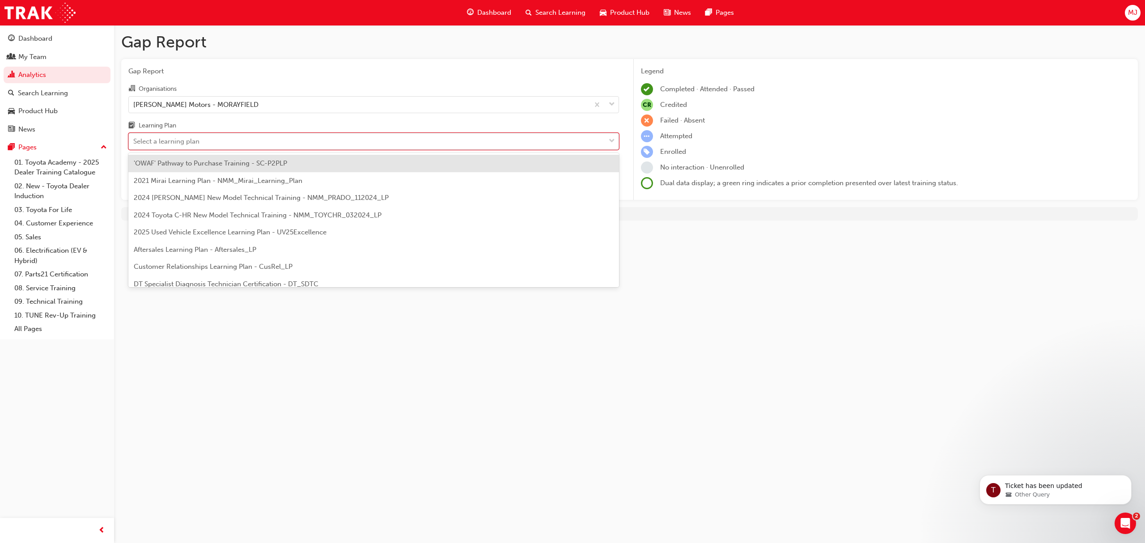
click at [311, 137] on div "Select a learning plan" at bounding box center [367, 142] width 476 height 16
click at [134, 137] on input "Learning Plan option 'OWAF' Pathway to Purchase Training - SC-P2PLP focused, 1 …" at bounding box center [133, 141] width 1 height 8
click at [602, 335] on div "Gap Report Gap Report Organisations [PERSON_NAME] Motors - MORAYFIELD Learning …" at bounding box center [572, 271] width 1145 height 543
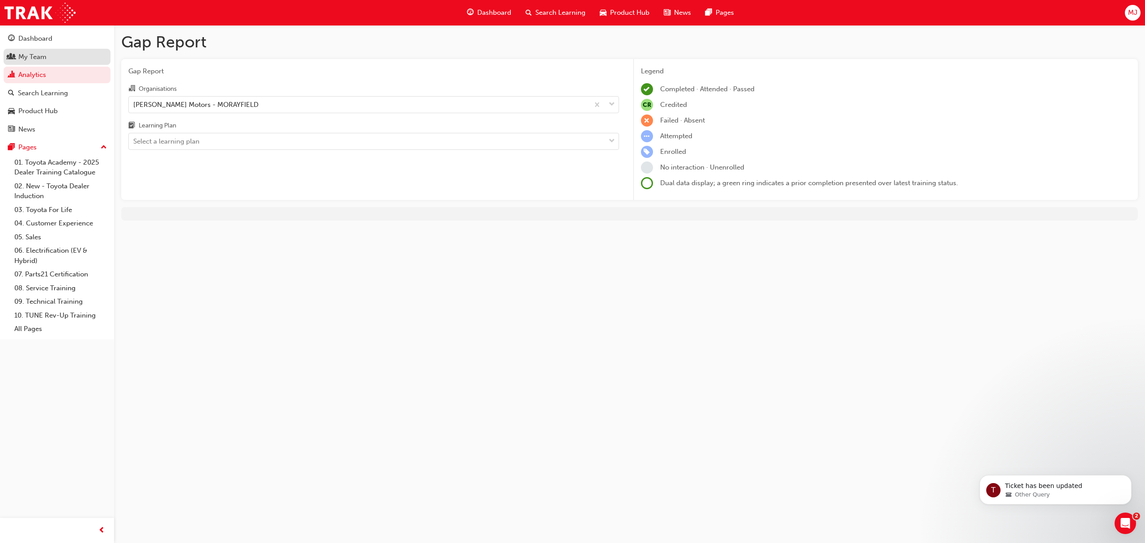
click at [27, 52] on div "My Team" at bounding box center [32, 57] width 28 height 10
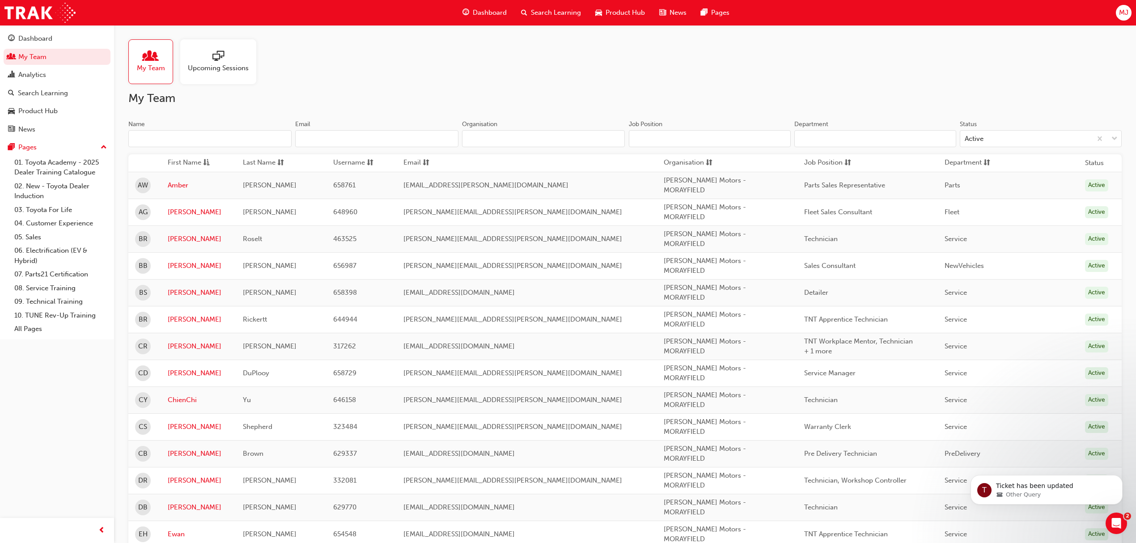
click at [181, 133] on input "Name" at bounding box center [209, 138] width 163 height 17
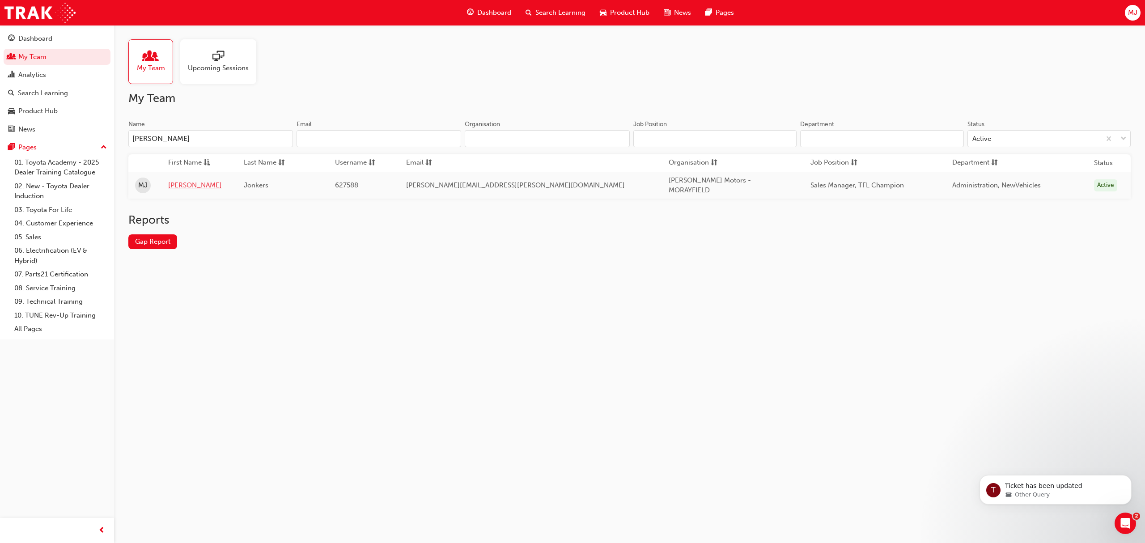
type input "[PERSON_NAME]"
click at [184, 187] on link "[PERSON_NAME]" at bounding box center [199, 185] width 63 height 10
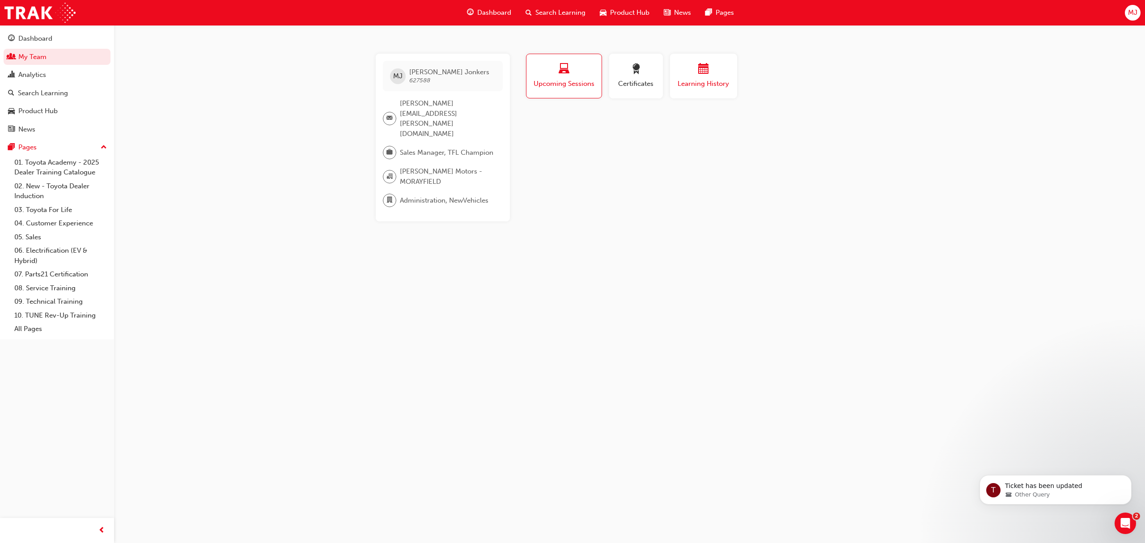
click at [708, 82] on span "Learning History" at bounding box center [704, 84] width 54 height 10
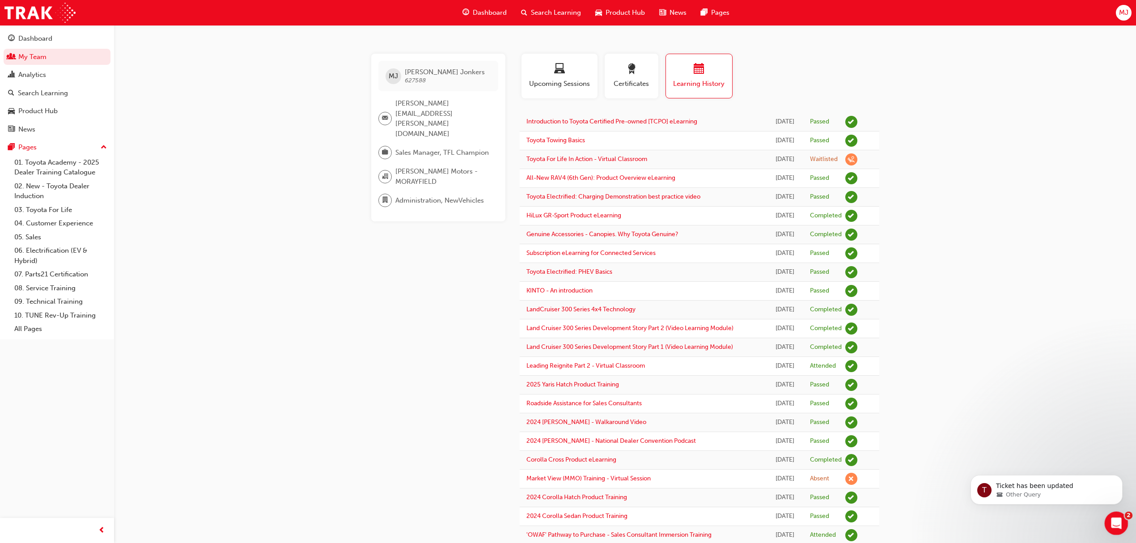
click at [1073, 508] on icon "Open Intercom Messenger" at bounding box center [1115, 522] width 15 height 15
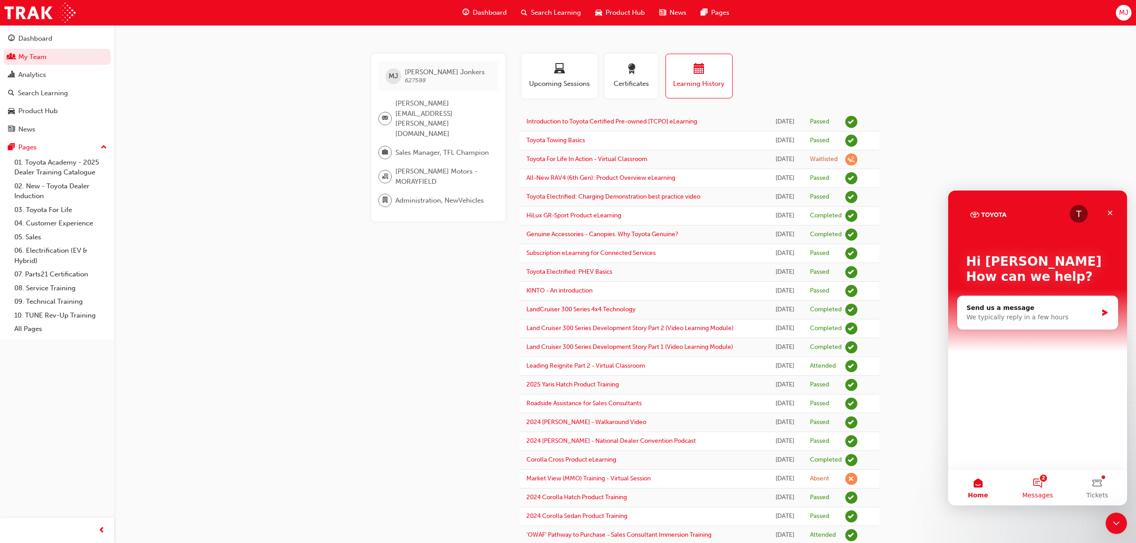
click at [1043, 487] on button "2 Messages" at bounding box center [1037, 488] width 59 height 36
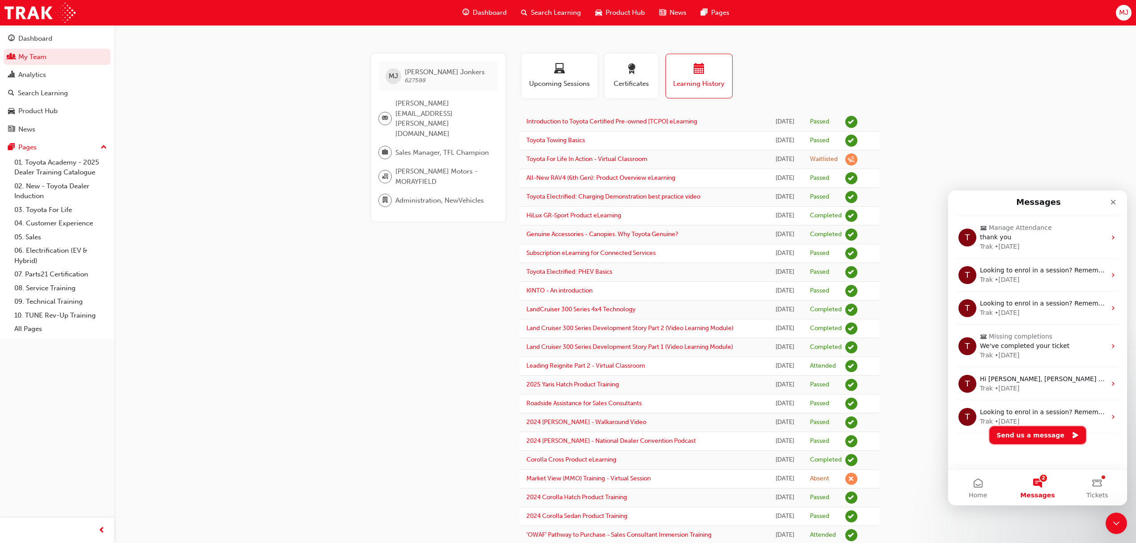
click at [1043, 436] on button "Send us a message" at bounding box center [1037, 435] width 97 height 18
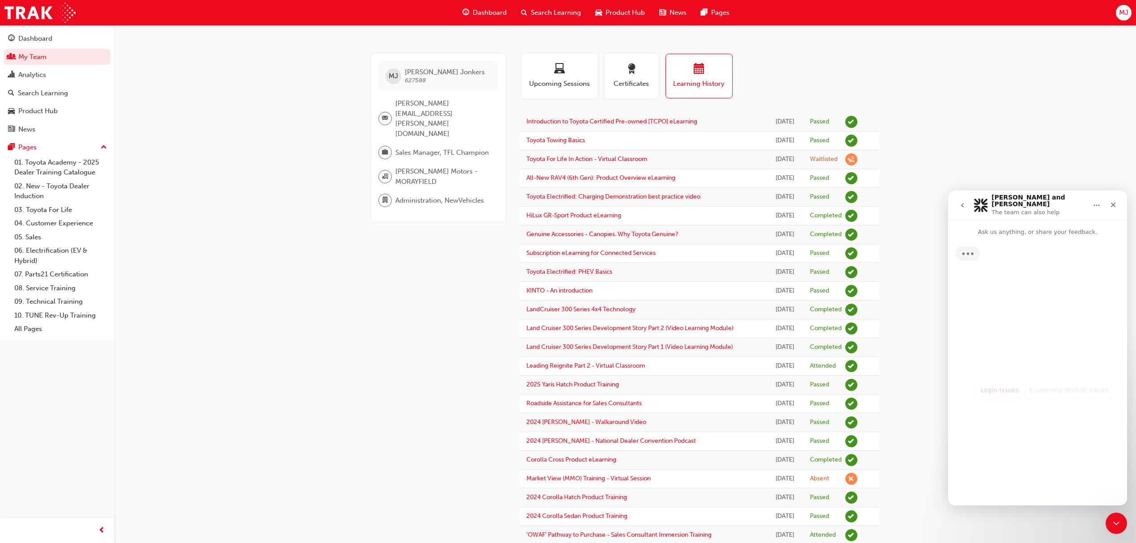
scroll to position [104, 0]
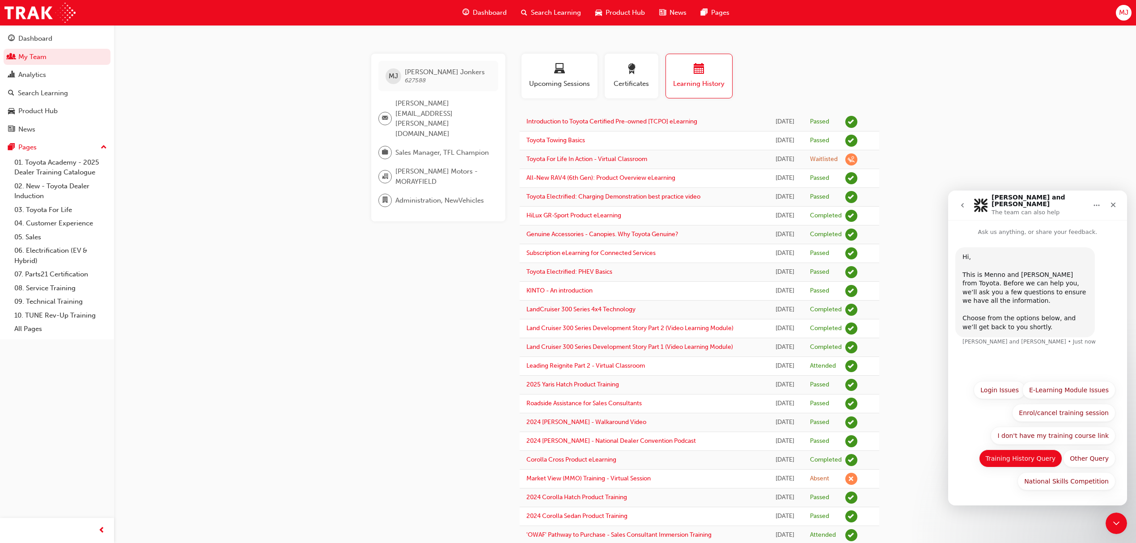
click at [1008, 459] on button "Training History Query" at bounding box center [1021, 458] width 84 height 18
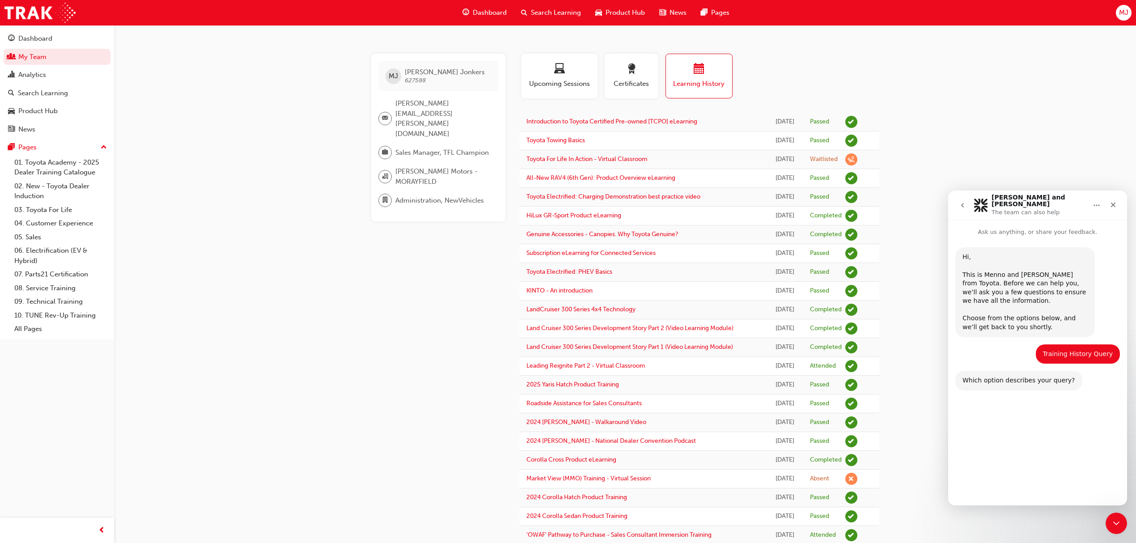
click at [1073, 484] on button "Start over" at bounding box center [1093, 481] width 45 height 18
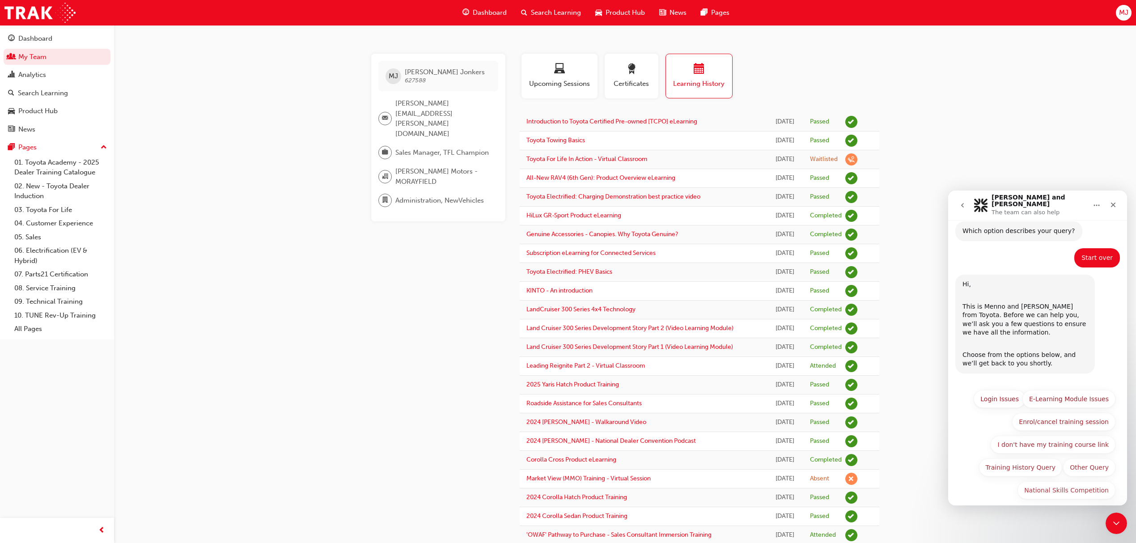
scroll to position [152, 0]
click at [1073, 464] on button "Other Query" at bounding box center [1089, 465] width 52 height 18
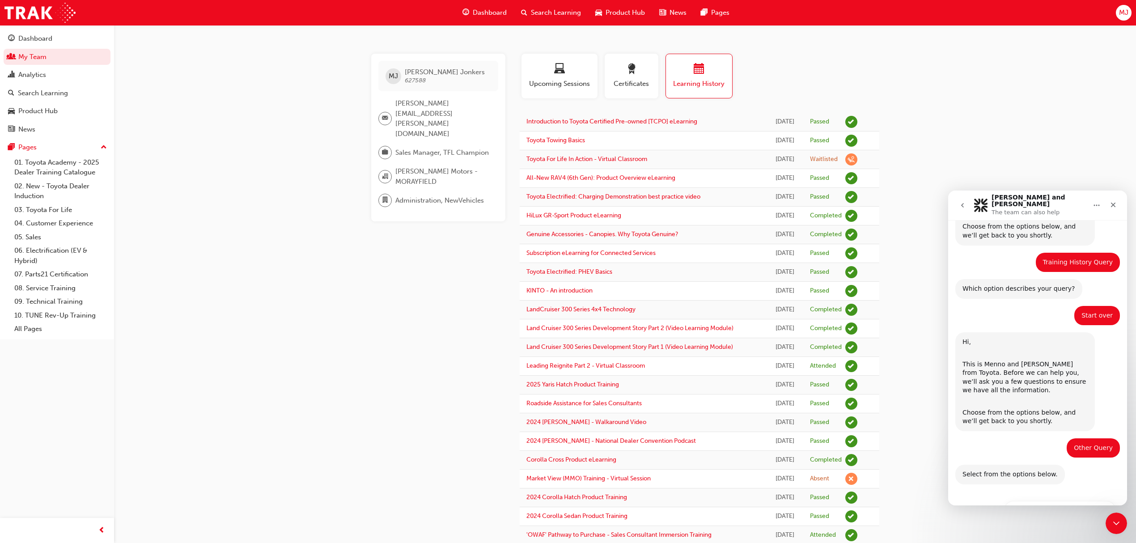
scroll to position [213, 0]
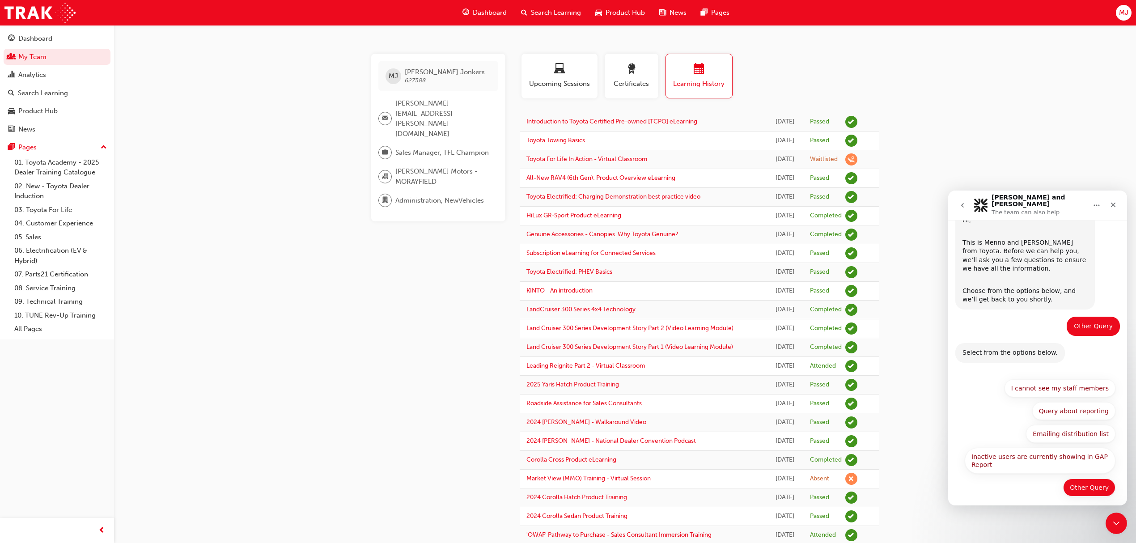
click at [1073, 484] on button "Other Query" at bounding box center [1089, 488] width 52 height 18
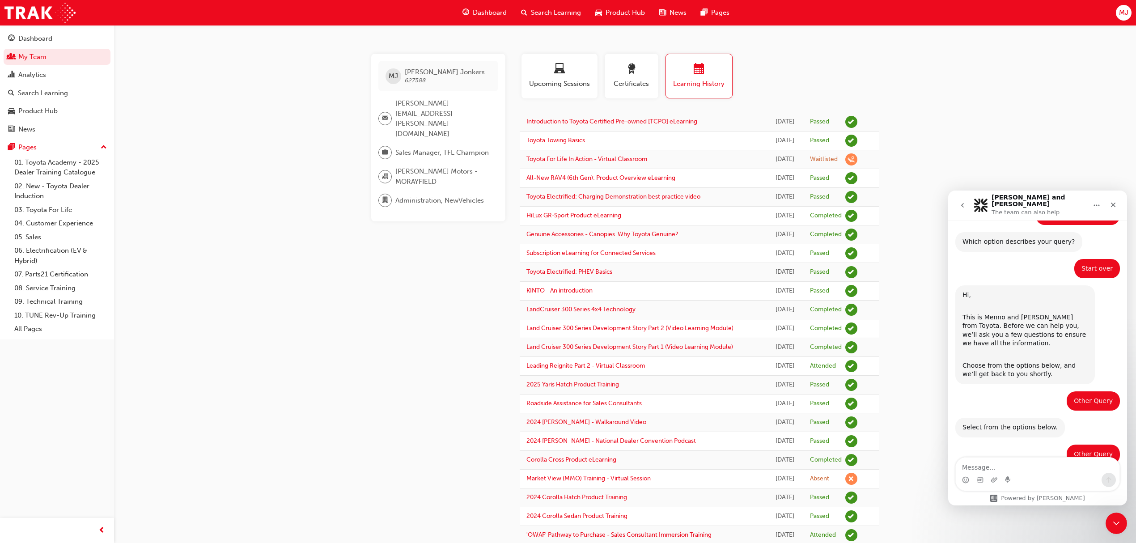
scroll to position [194, 0]
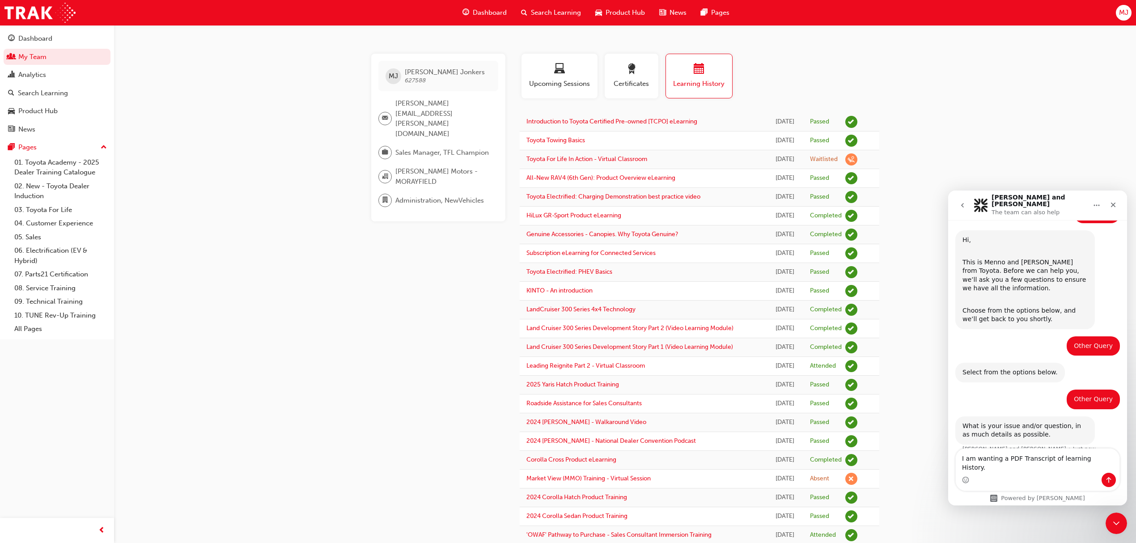
type textarea "I am wanting a PDF Transcript of learning History. I"
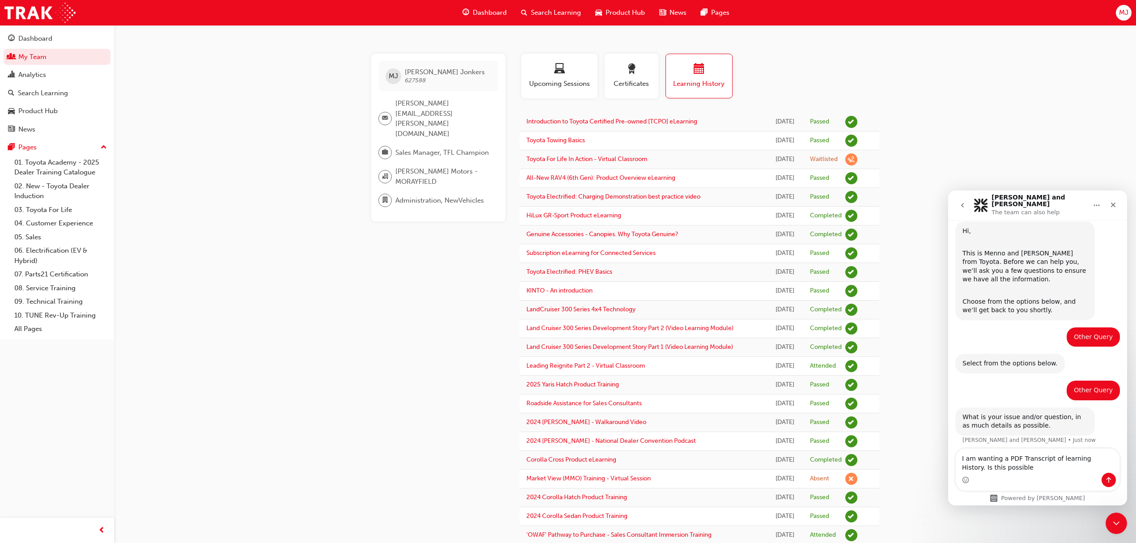
type textarea "I am wanting a PDF Transcript of learning History. Is this possible?"
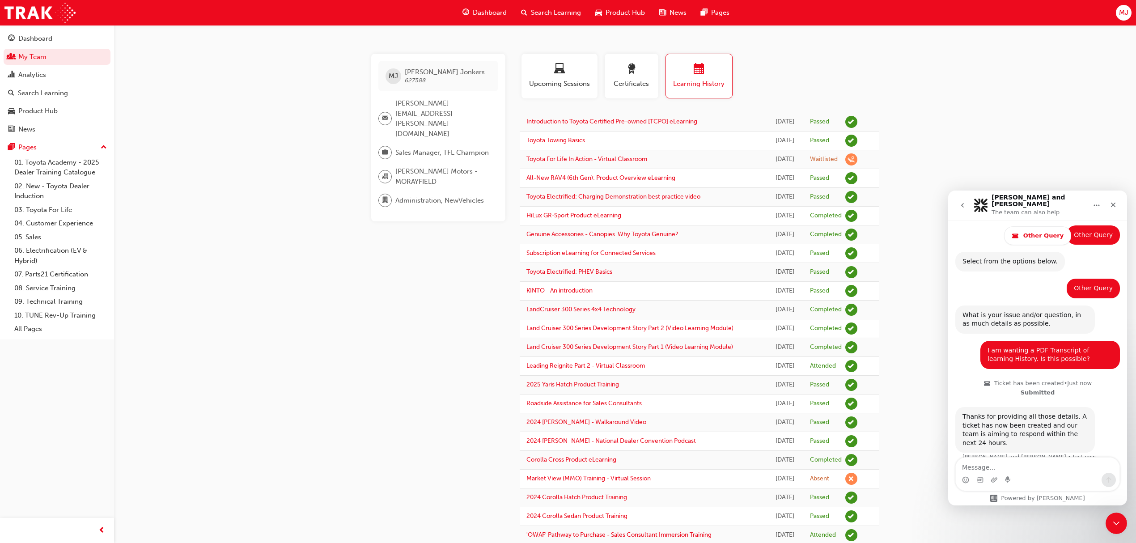
scroll to position [355, 0]
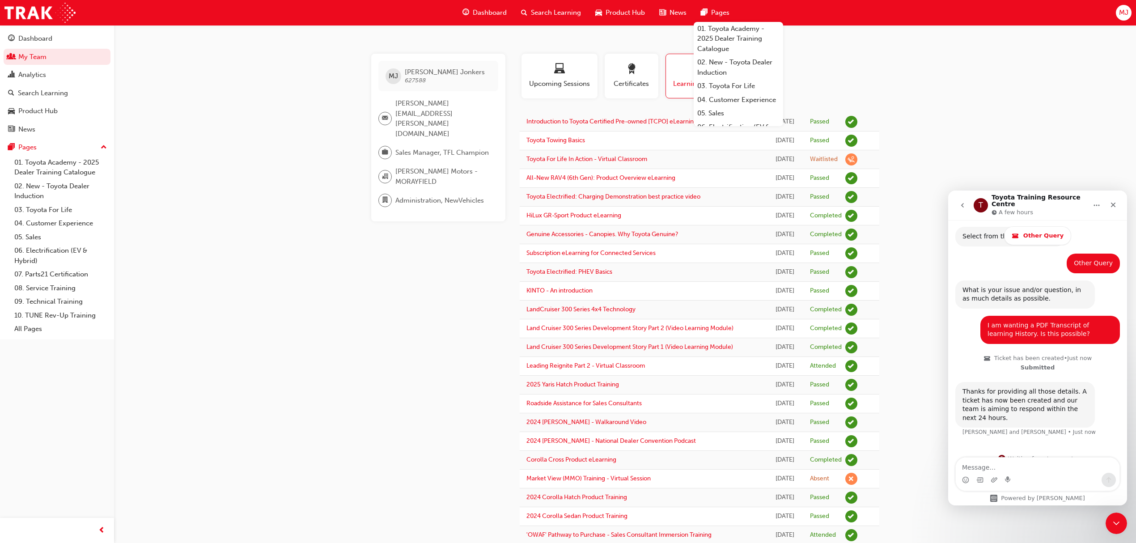
click at [280, 216] on div "[PERSON_NAME] 627588 [PERSON_NAME][EMAIL_ADDRESS][PERSON_NAME][DOMAIN_NAME] Sal…" at bounding box center [568, 552] width 1136 height 1104
click at [13, 55] on span "people-icon" at bounding box center [11, 57] width 7 height 8
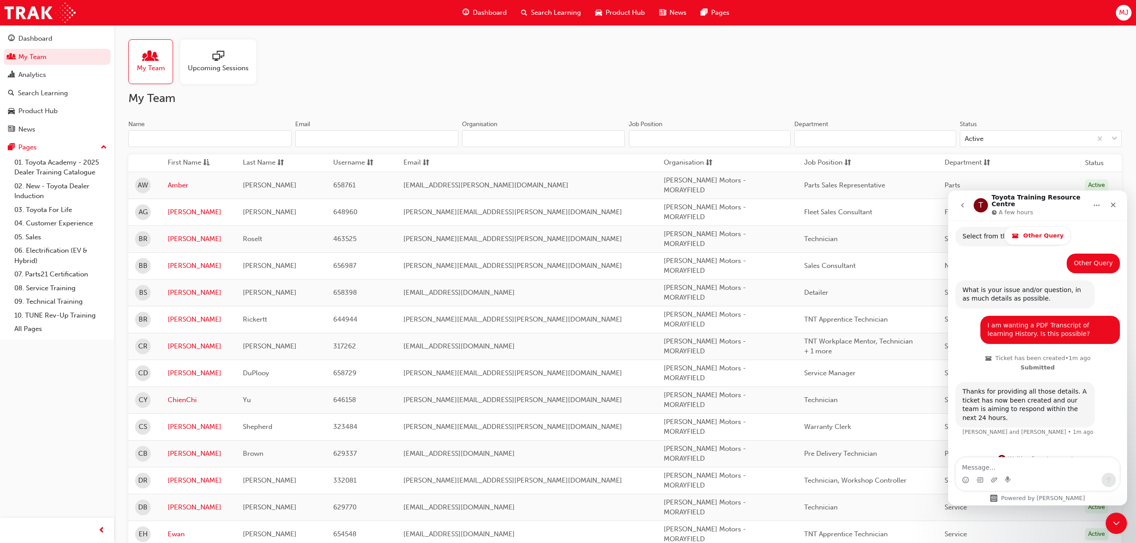
drag, startPoint x: 591, startPoint y: 103, endPoint x: 600, endPoint y: 95, distance: 11.7
click at [591, 102] on h2 "My Team" at bounding box center [624, 98] width 993 height 14
click at [192, 133] on input "Name" at bounding box center [209, 138] width 163 height 17
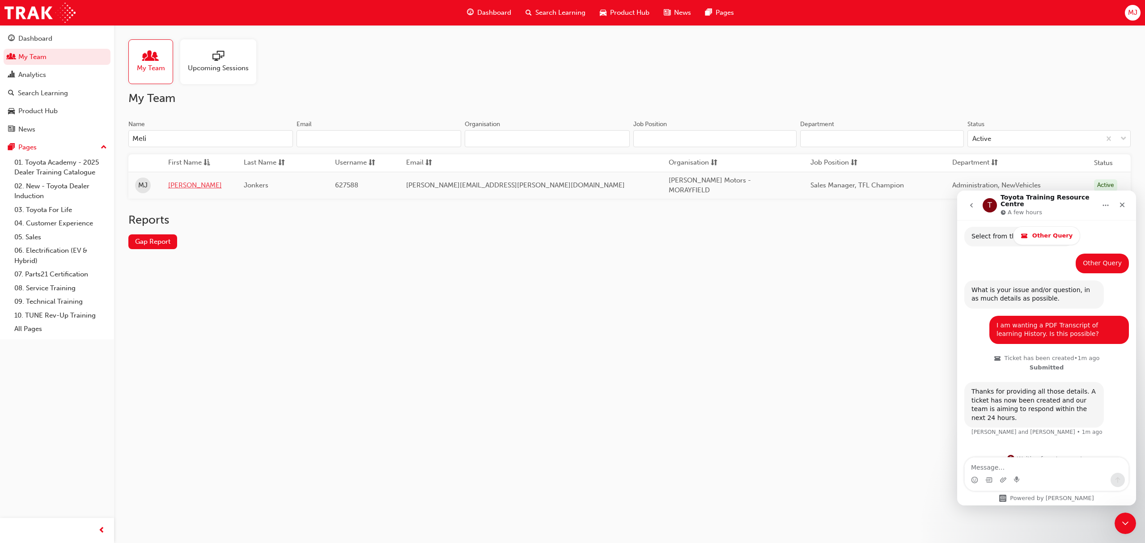
type input "Meli"
click at [180, 185] on link "[PERSON_NAME]" at bounding box center [199, 185] width 63 height 10
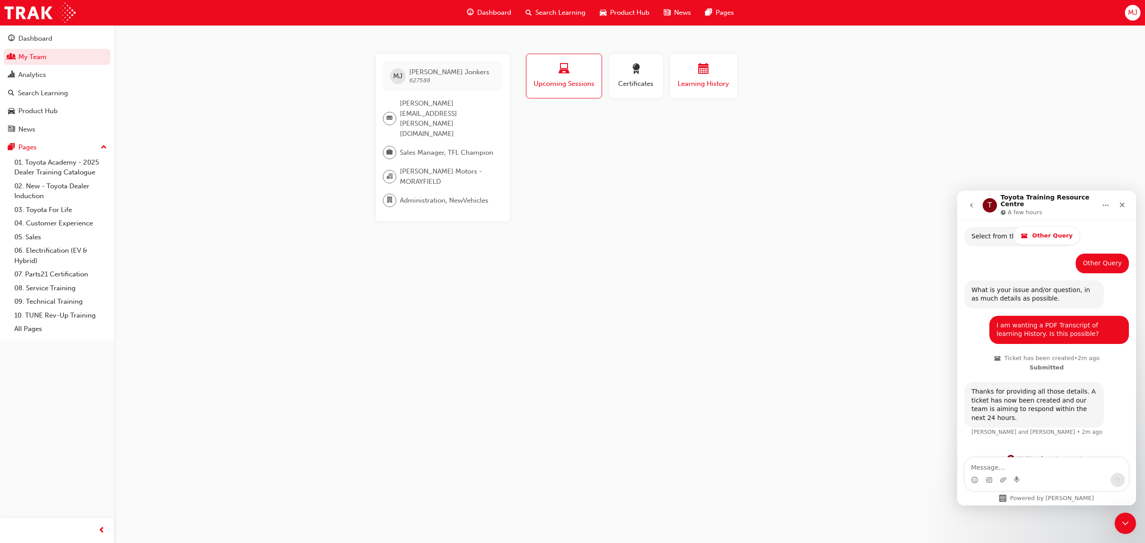
click at [712, 70] on div "button" at bounding box center [704, 71] width 54 height 14
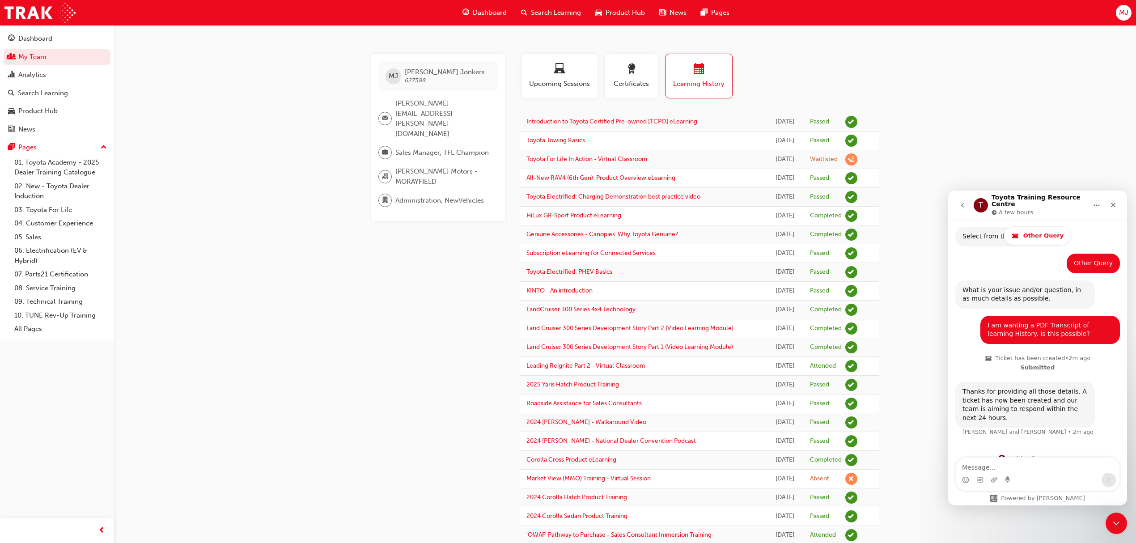
click at [1073, 203] on icon "Close" at bounding box center [1113, 204] width 7 height 7
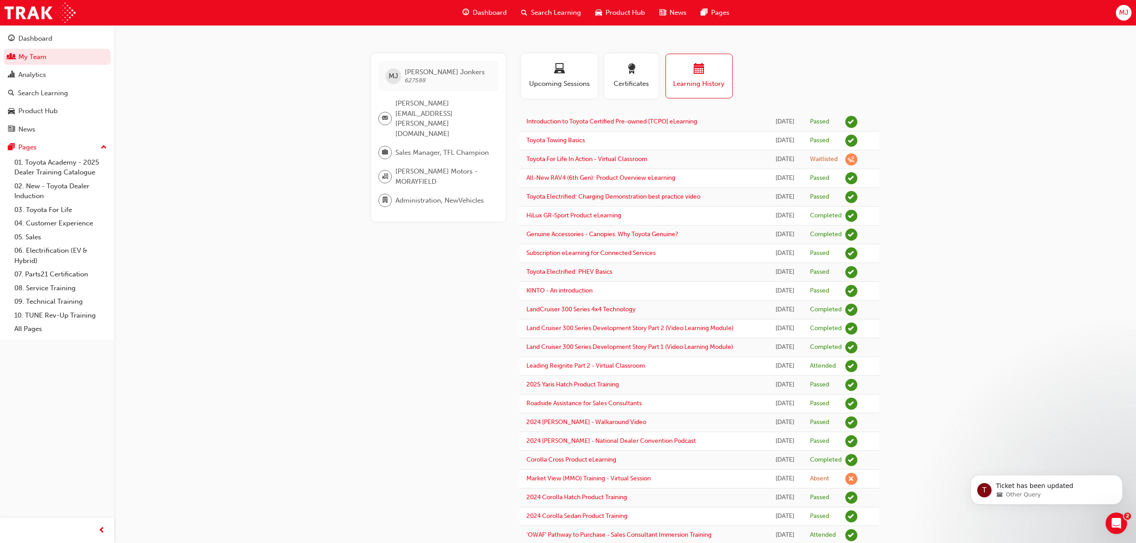
scroll to position [355, 0]
click at [33, 75] on div "Analytics" at bounding box center [32, 75] width 28 height 10
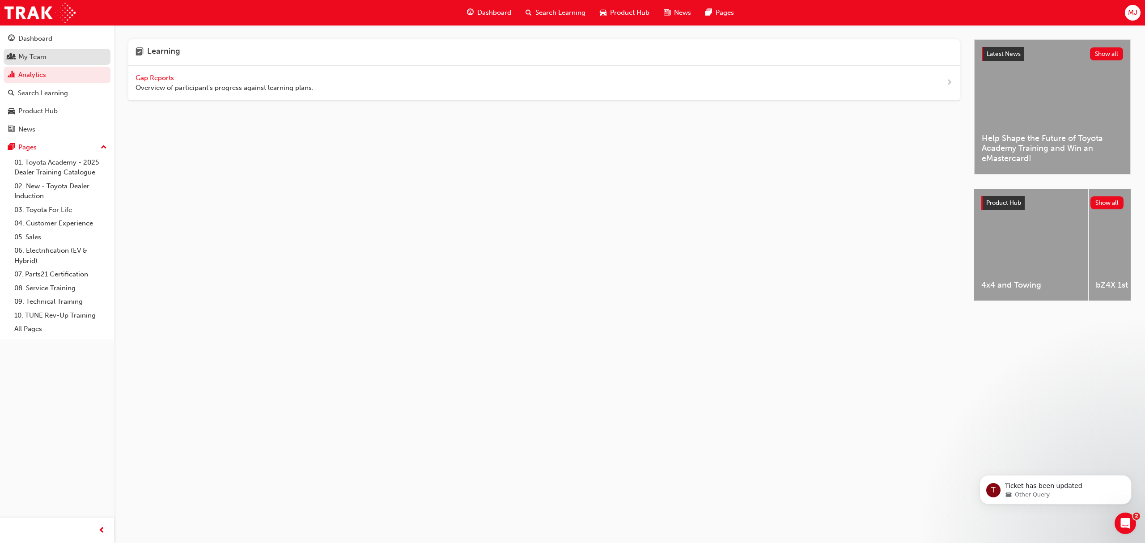
click at [31, 52] on div "My Team" at bounding box center [32, 57] width 28 height 10
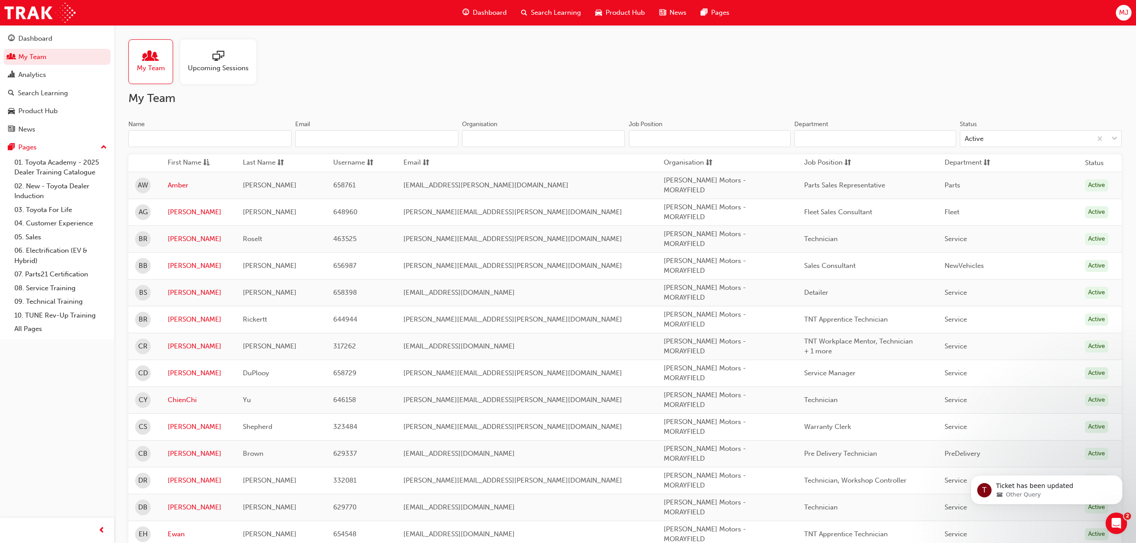
click at [199, 139] on input "Name" at bounding box center [209, 138] width 163 height 17
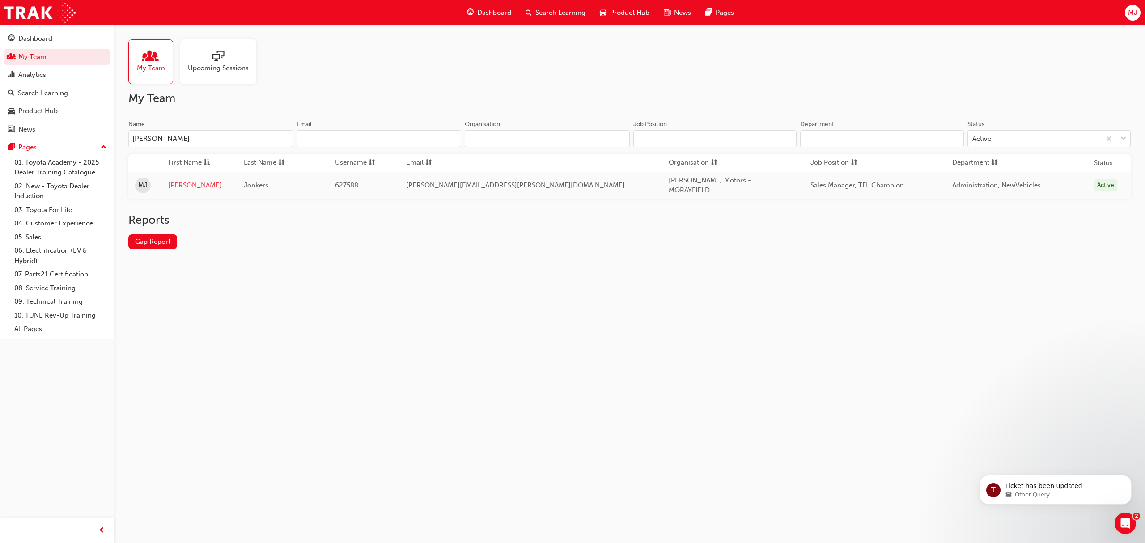
type input "[PERSON_NAME]"
click at [177, 184] on link "[PERSON_NAME]" at bounding box center [199, 185] width 63 height 10
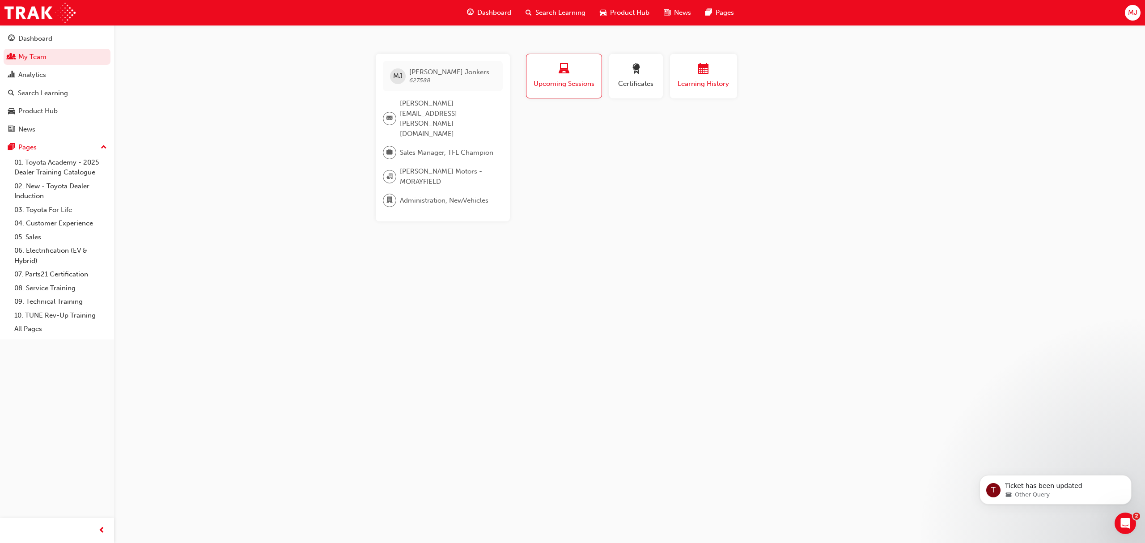
click at [716, 72] on div "button" at bounding box center [704, 71] width 54 height 14
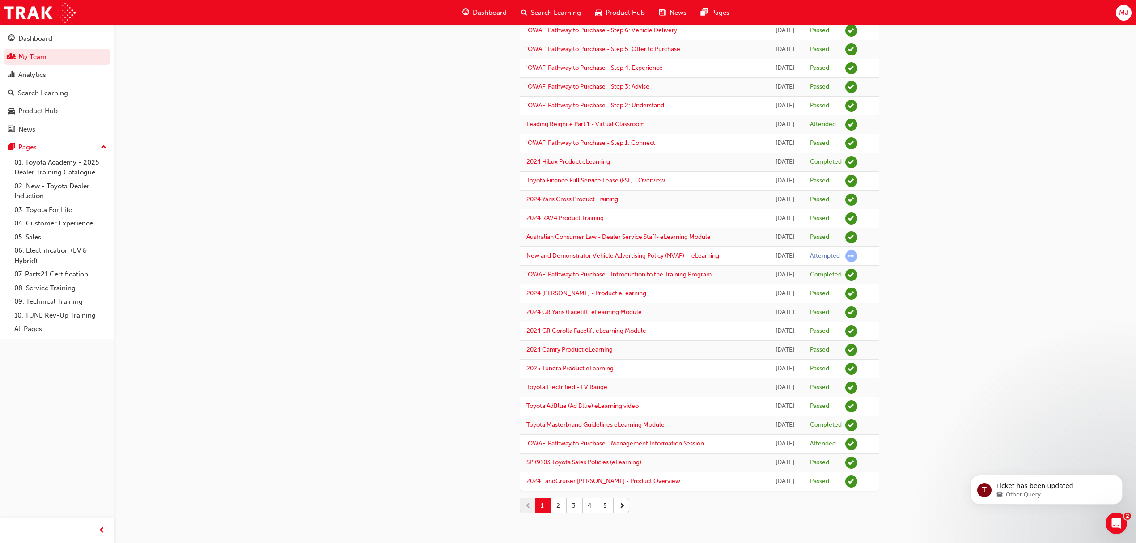
scroll to position [119, 0]
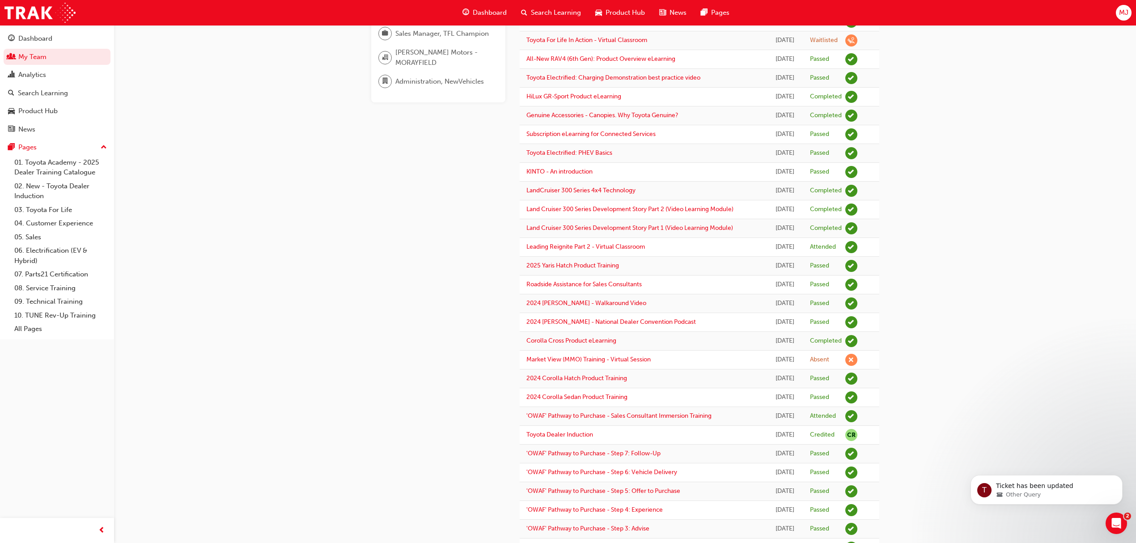
click at [999, 240] on div "[PERSON_NAME] 627588 [PERSON_NAME][EMAIL_ADDRESS][PERSON_NAME][DOMAIN_NAME] Sal…" at bounding box center [568, 433] width 1136 height 1104
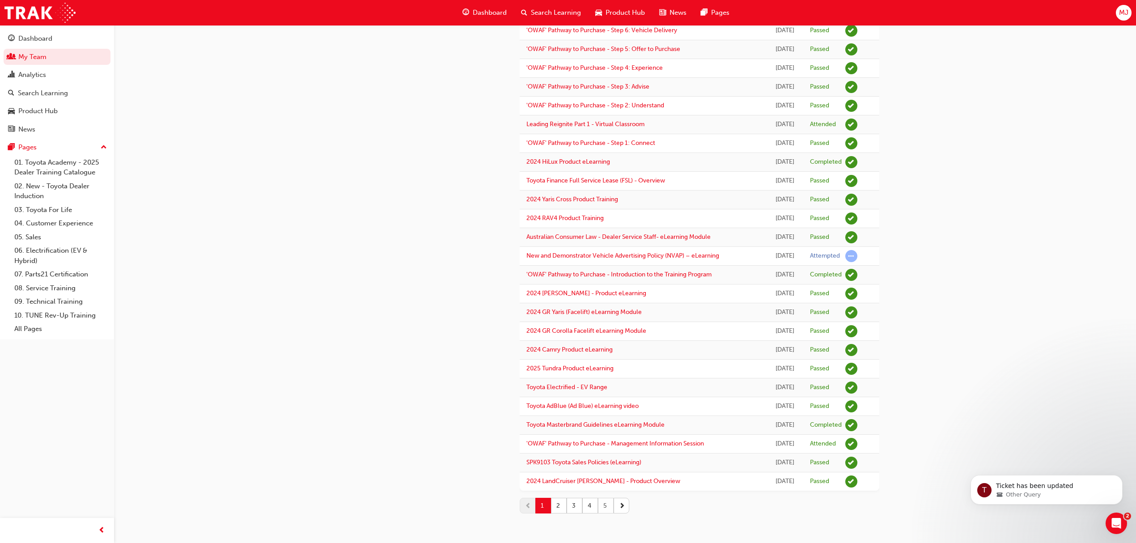
scroll to position [624, 0]
click at [555, 505] on button "2" at bounding box center [559, 506] width 16 height 16
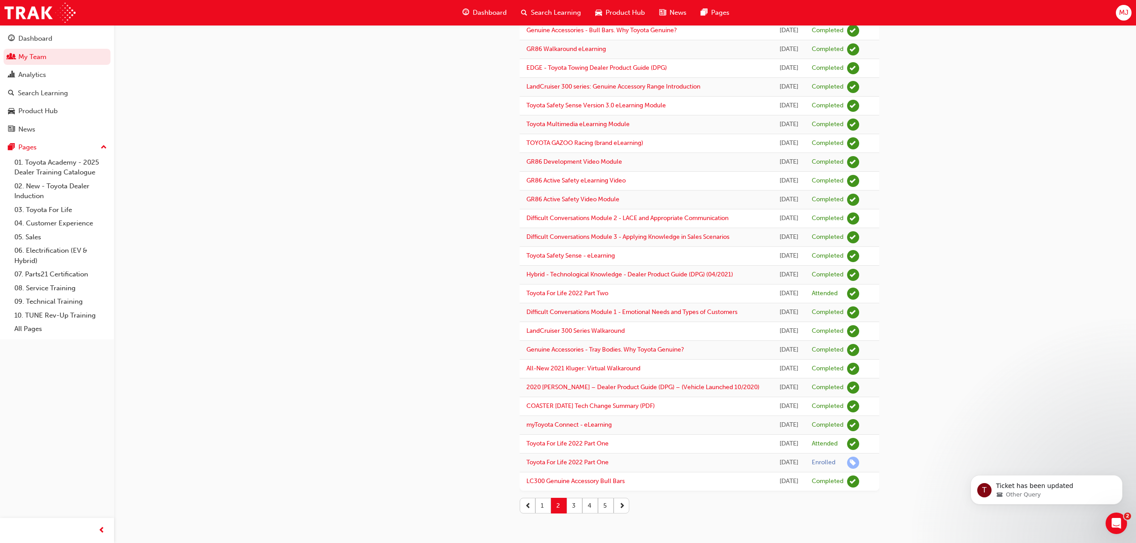
scroll to position [355, 0]
click at [572, 505] on button "3" at bounding box center [575, 506] width 16 height 16
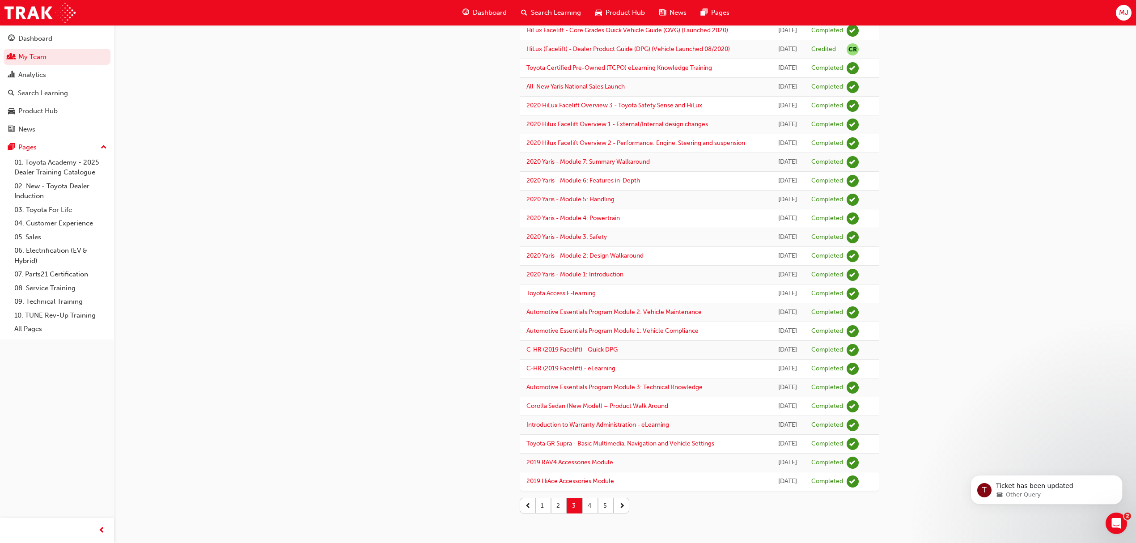
scroll to position [834, 0]
click at [589, 508] on button "4" at bounding box center [590, 506] width 16 height 16
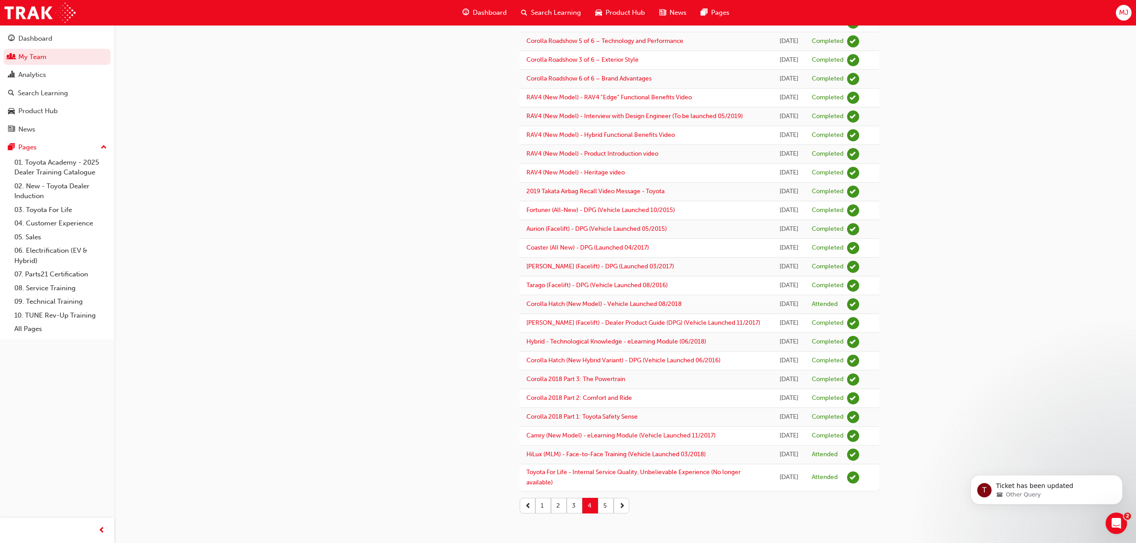
scroll to position [970, 0]
click at [603, 504] on button "5" at bounding box center [606, 506] width 16 height 16
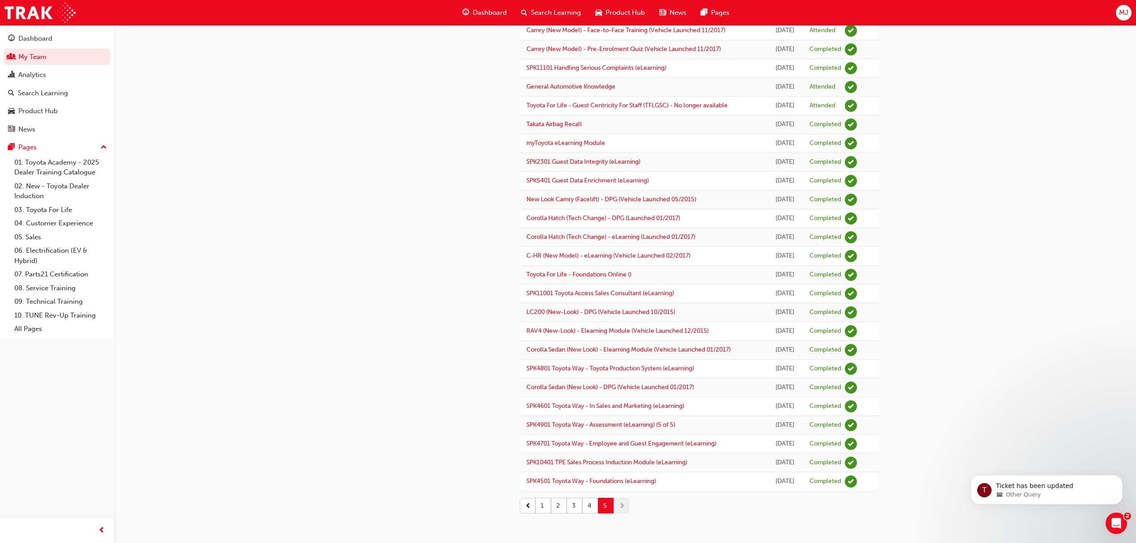
scroll to position [355, 0]
click at [1027, 272] on div "[PERSON_NAME] 627588 [PERSON_NAME][EMAIL_ADDRESS][PERSON_NAME][DOMAIN_NAME] Sal…" at bounding box center [568, 160] width 1136 height 766
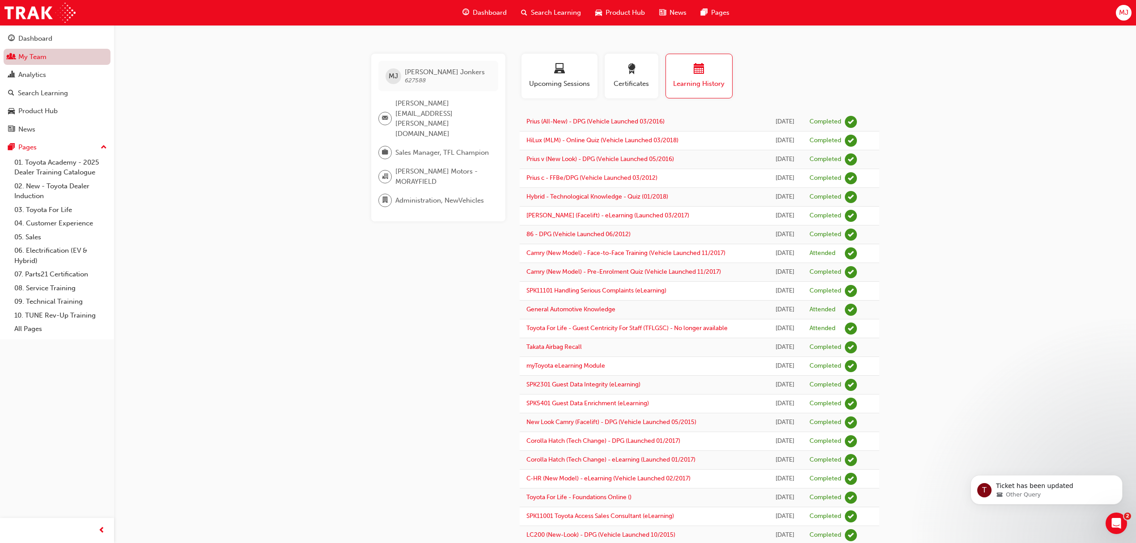
drag, startPoint x: 361, startPoint y: 247, endPoint x: 54, endPoint y: 59, distance: 360.5
click at [352, 233] on div "[PERSON_NAME] 627588 [PERSON_NAME][EMAIL_ADDRESS][PERSON_NAME][DOMAIN_NAME] Sal…" at bounding box center [568, 383] width 1136 height 766
click at [22, 40] on div "Dashboard" at bounding box center [35, 39] width 34 height 10
